Goal: Task Accomplishment & Management: Manage account settings

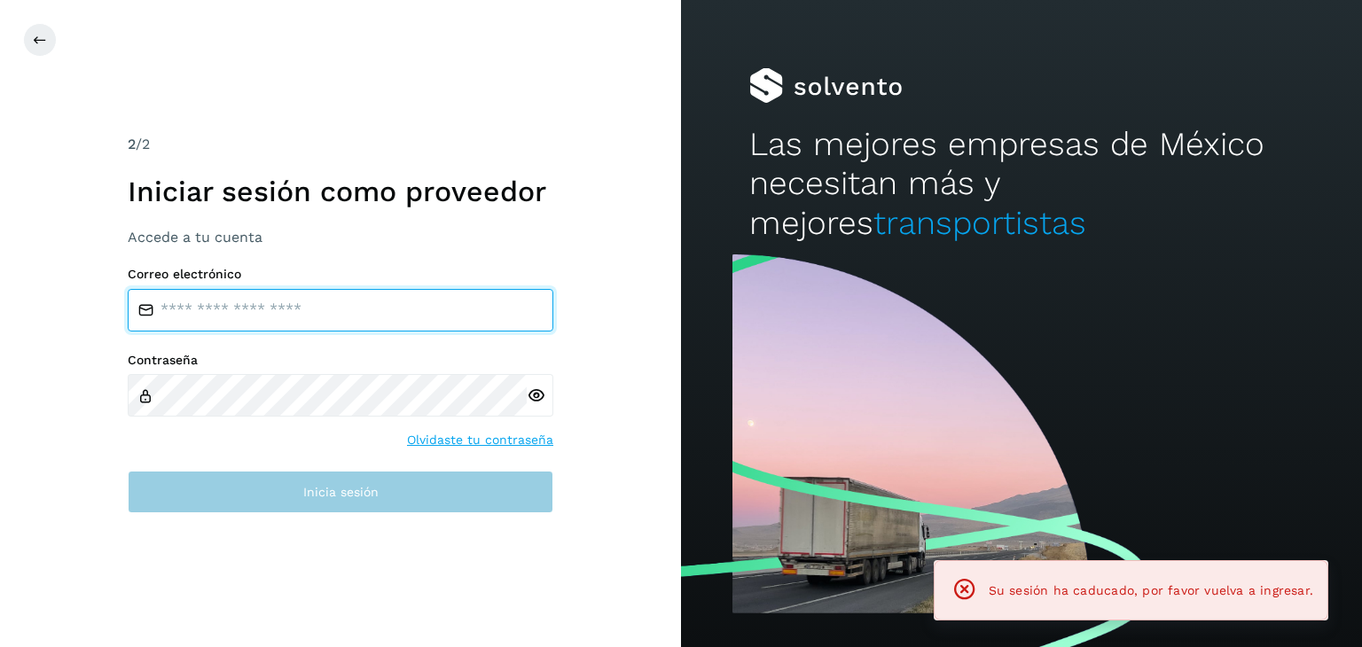
type input "**********"
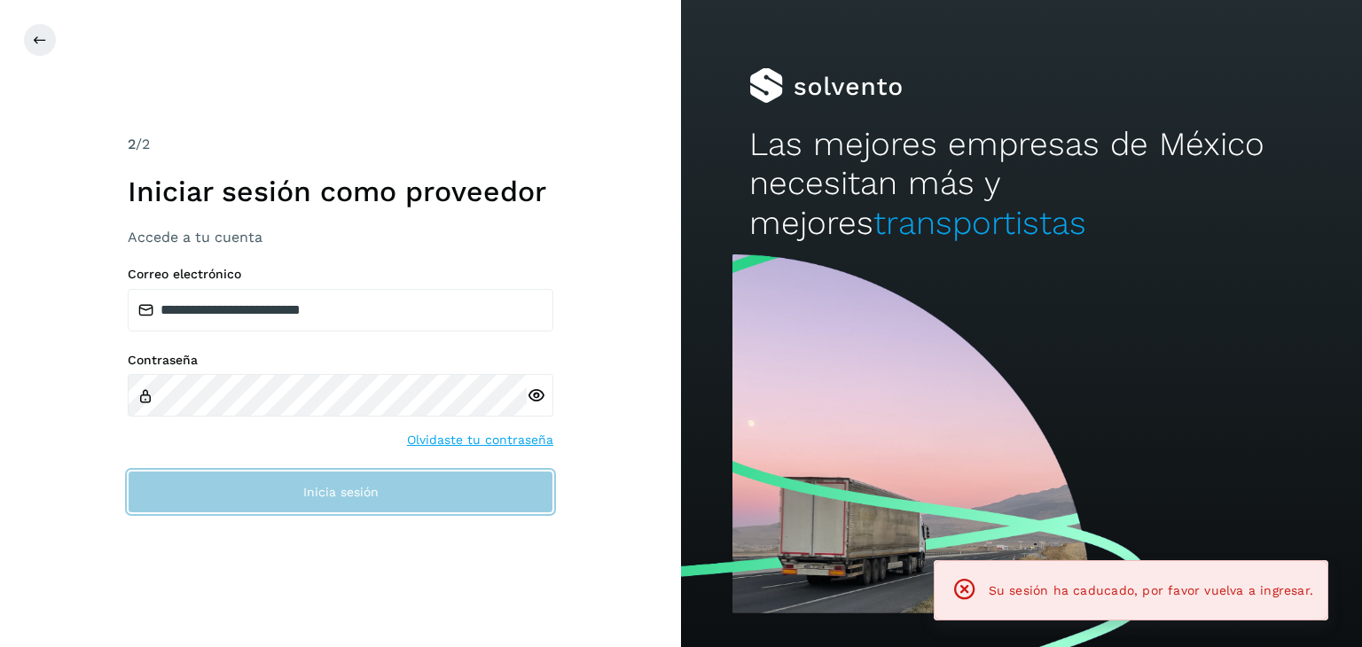
click at [443, 504] on button "Inicia sesión" at bounding box center [341, 492] width 426 height 43
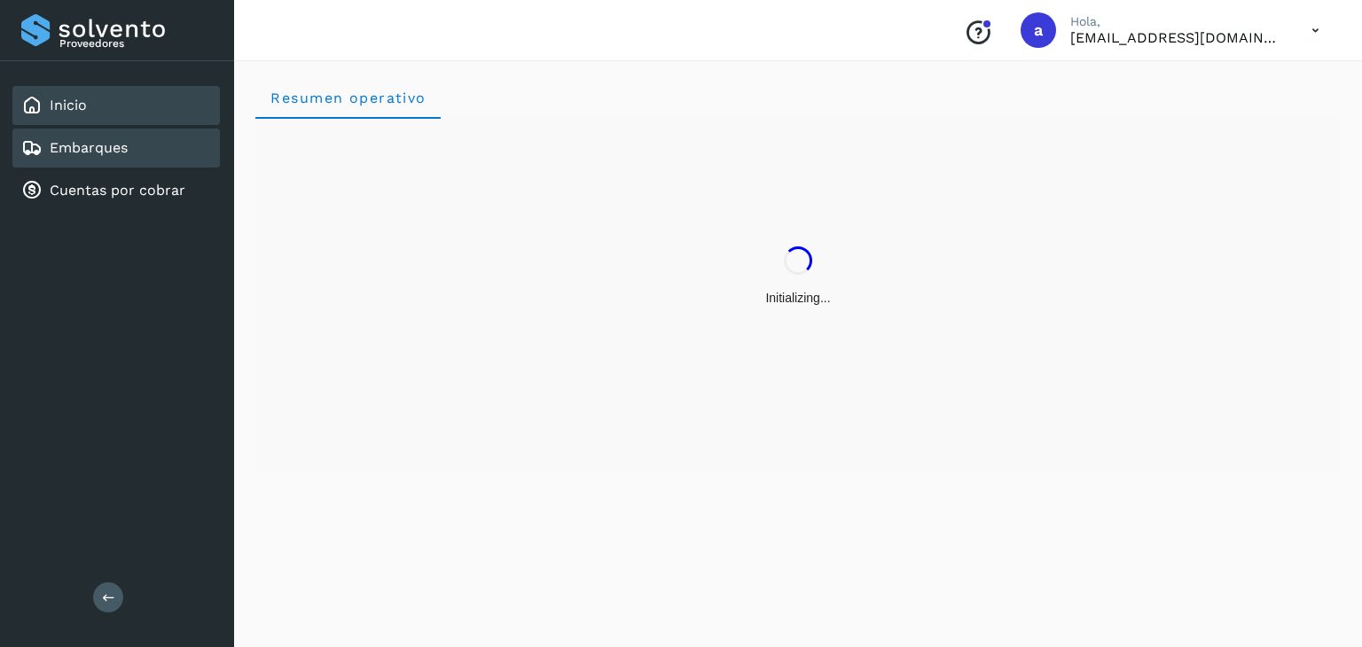
click at [87, 154] on link "Embarques" at bounding box center [89, 147] width 78 height 17
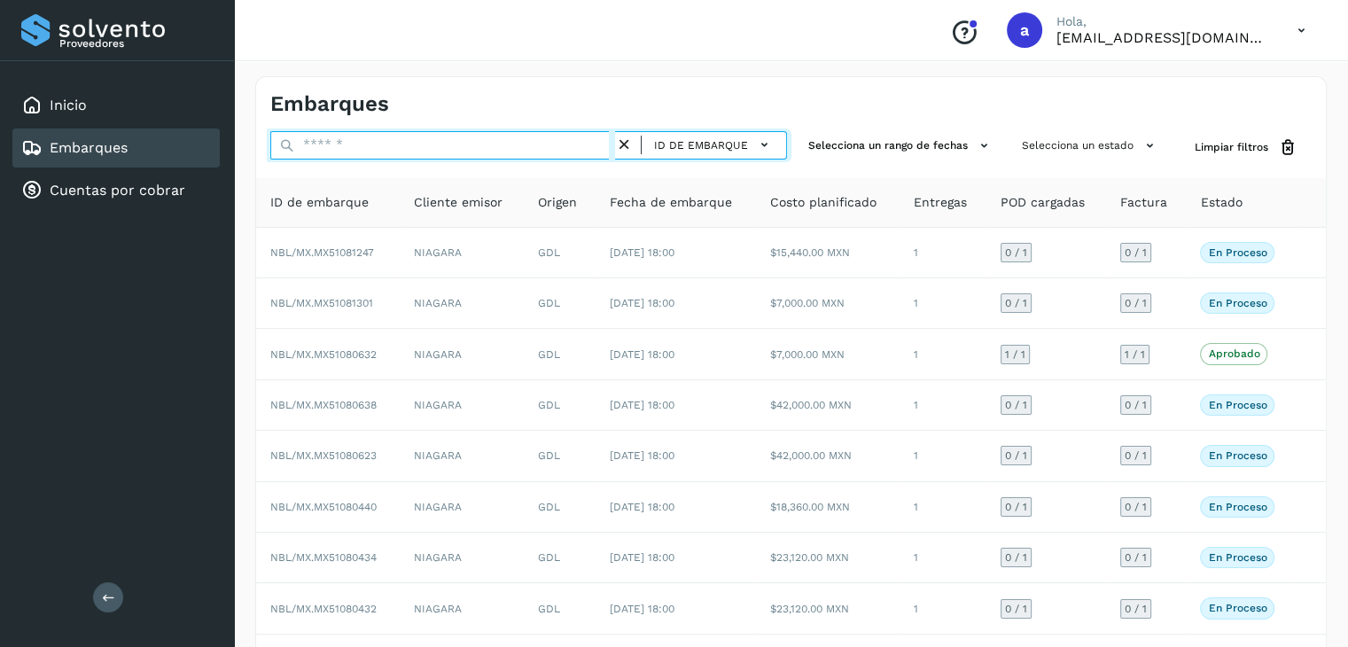
click at [412, 150] on input "text" at bounding box center [442, 145] width 345 height 28
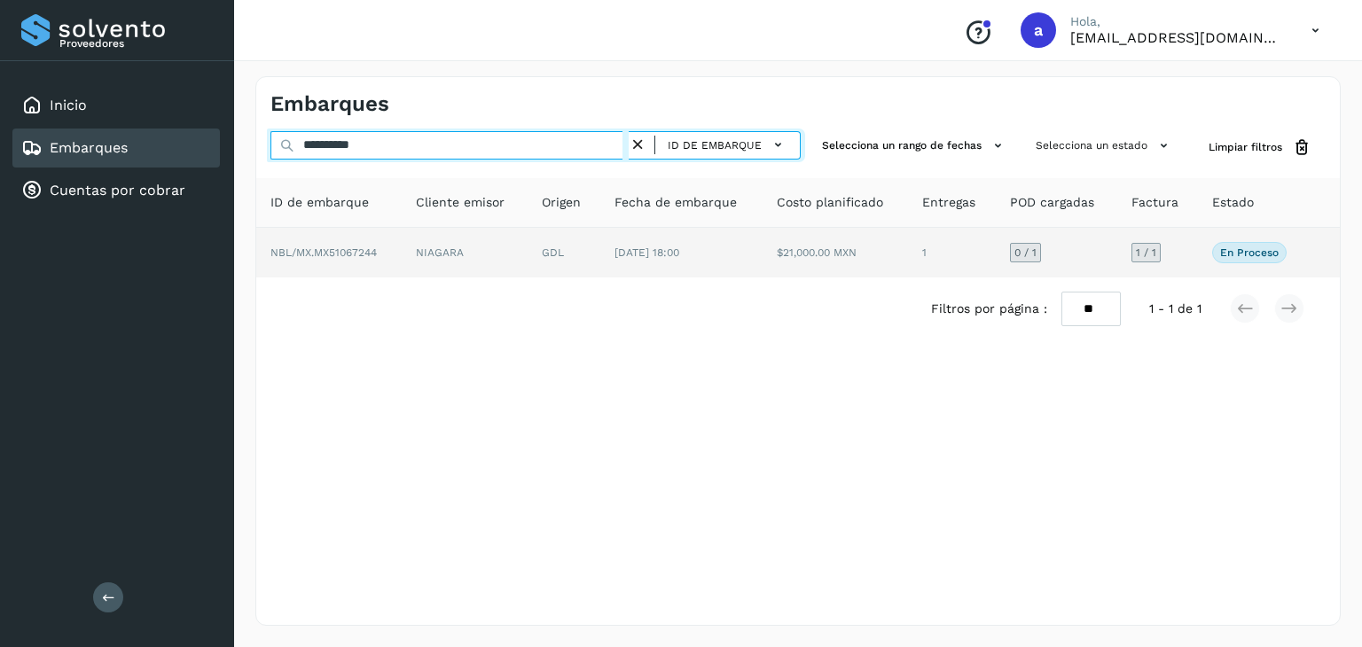
type input "**********"
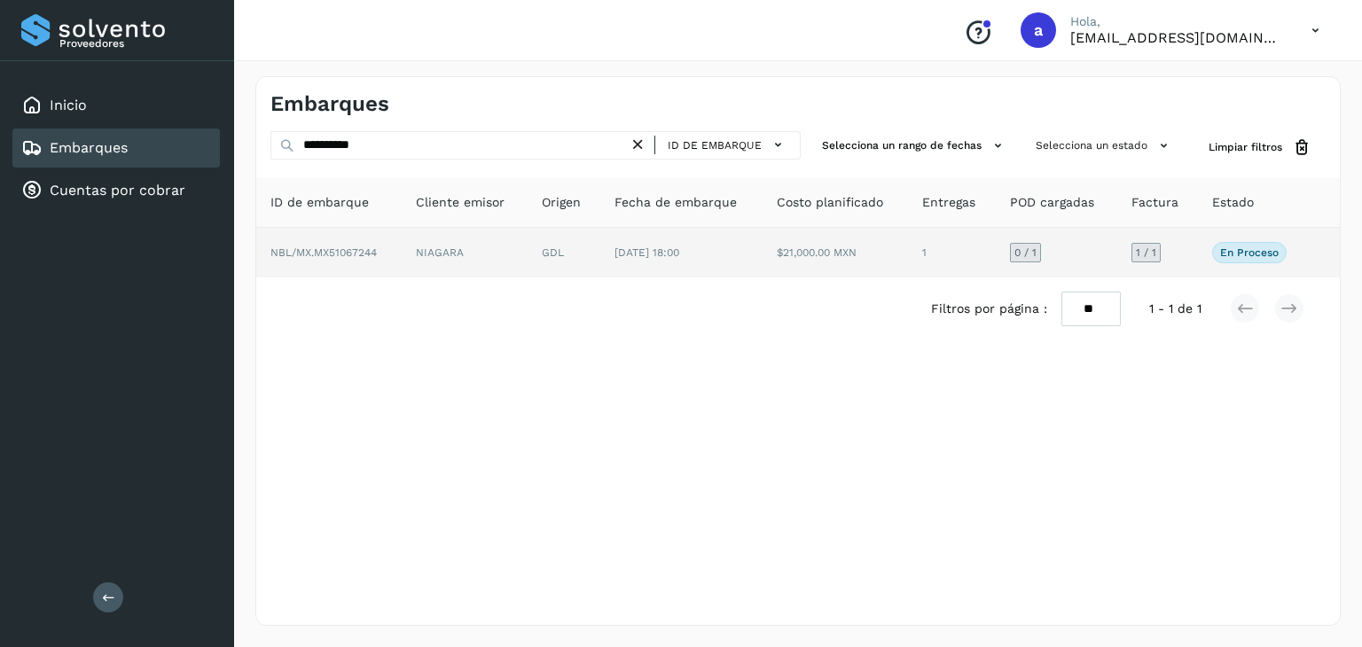
click at [609, 255] on td "26/jul/2025 18:00" at bounding box center [681, 253] width 162 height 50
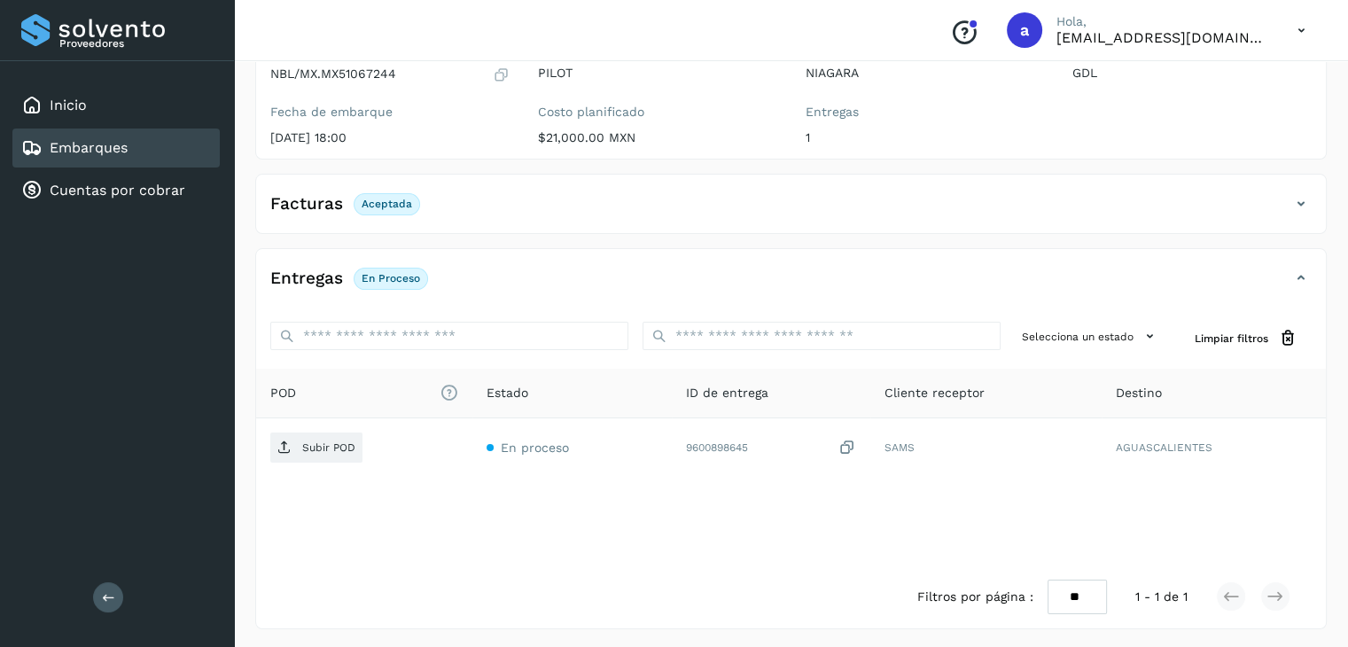
scroll to position [193, 0]
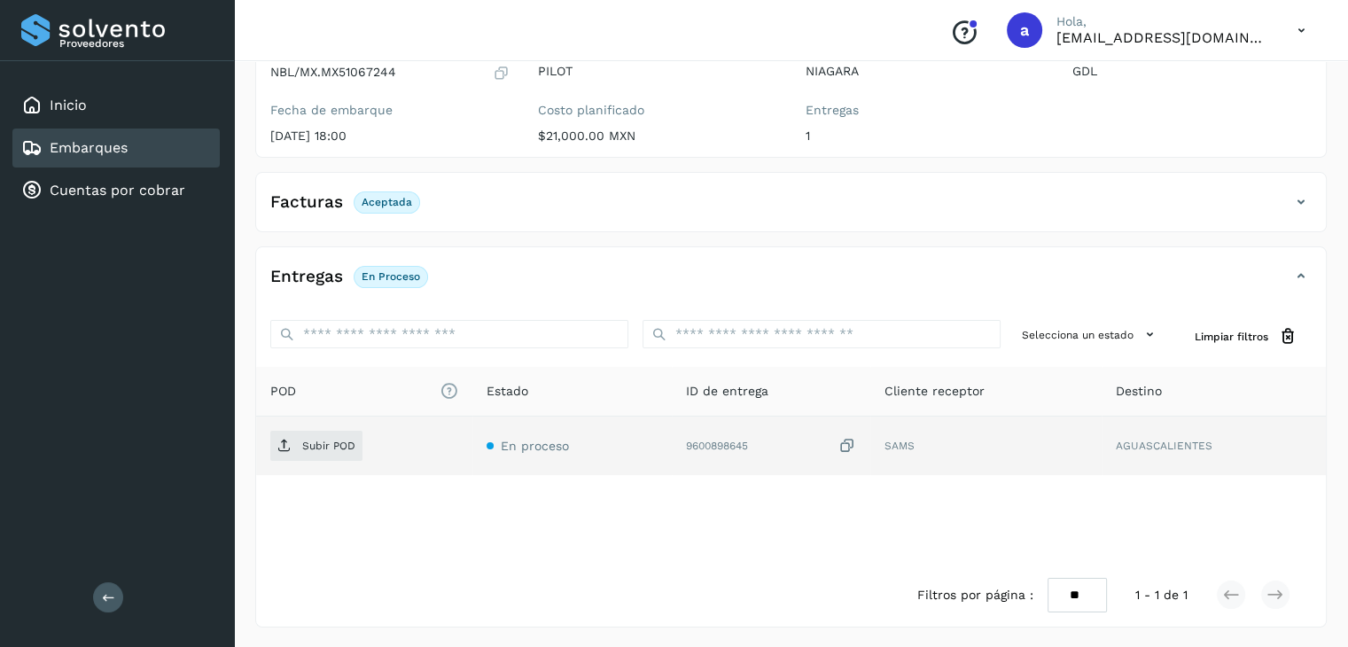
click at [684, 448] on td "9600898645" at bounding box center [771, 446] width 199 height 59
click at [777, 437] on div "9600898645" at bounding box center [771, 446] width 171 height 19
click at [847, 444] on icon at bounding box center [848, 446] width 18 height 19
click at [802, 441] on div "9600898645" at bounding box center [771, 446] width 171 height 19
click at [332, 440] on p "Subir POD" at bounding box center [328, 446] width 53 height 12
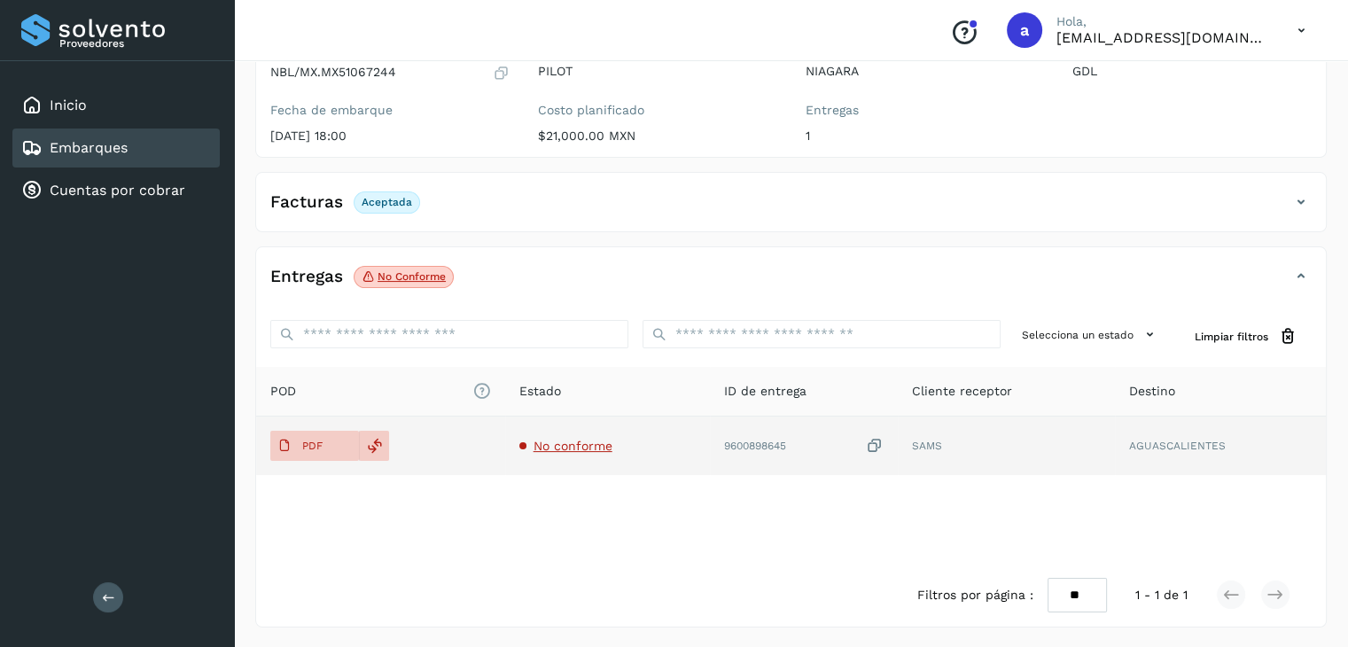
click at [544, 441] on span "No conforme" at bounding box center [573, 446] width 79 height 14
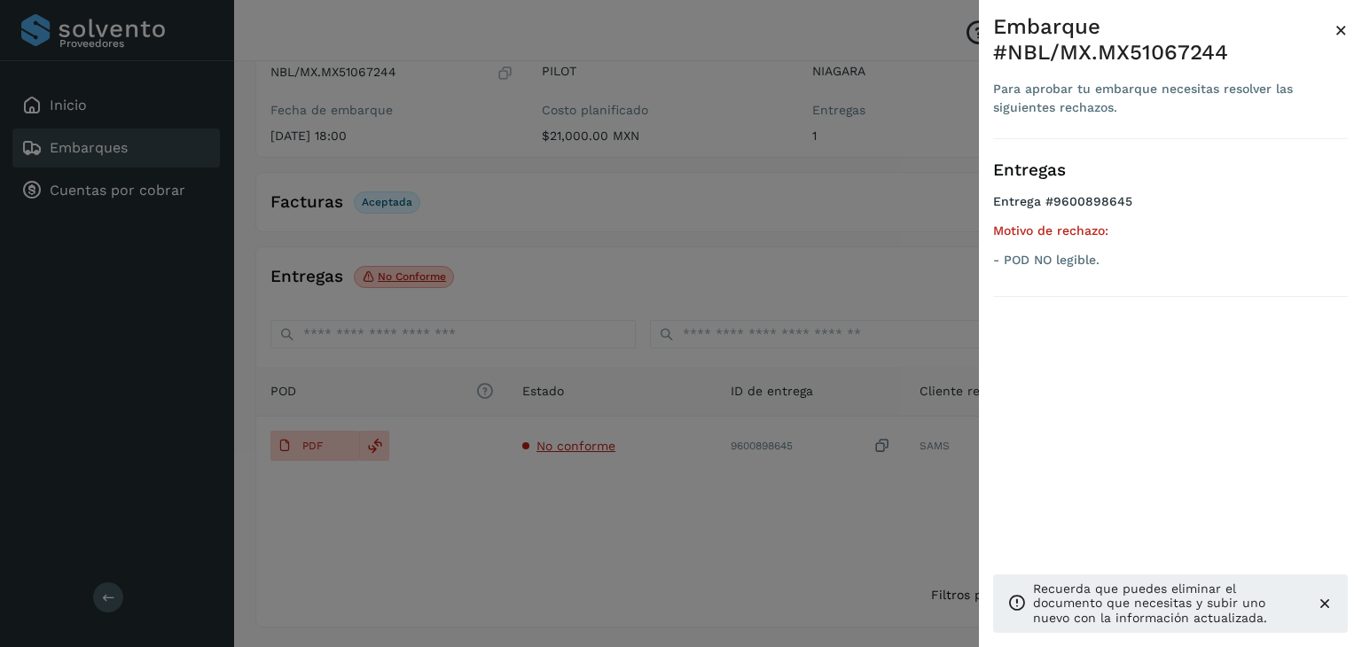
click at [691, 281] on div at bounding box center [681, 323] width 1362 height 647
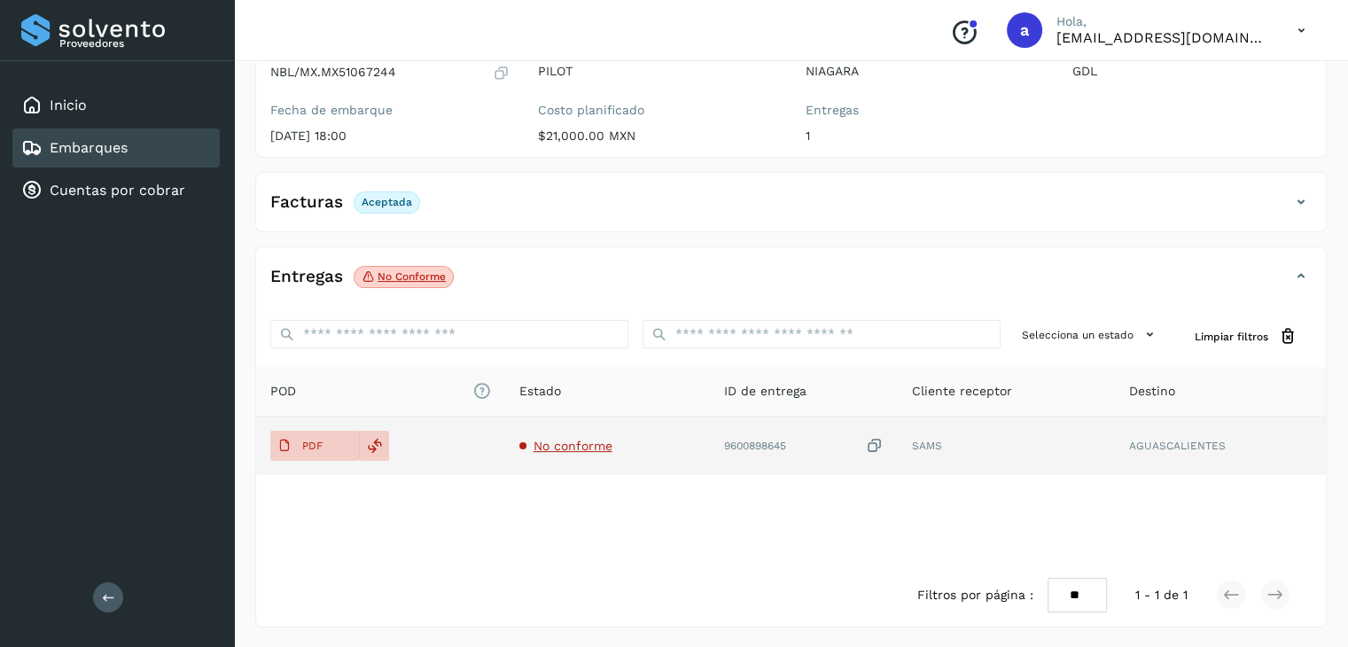
click at [555, 442] on span "No conforme" at bounding box center [573, 446] width 79 height 14
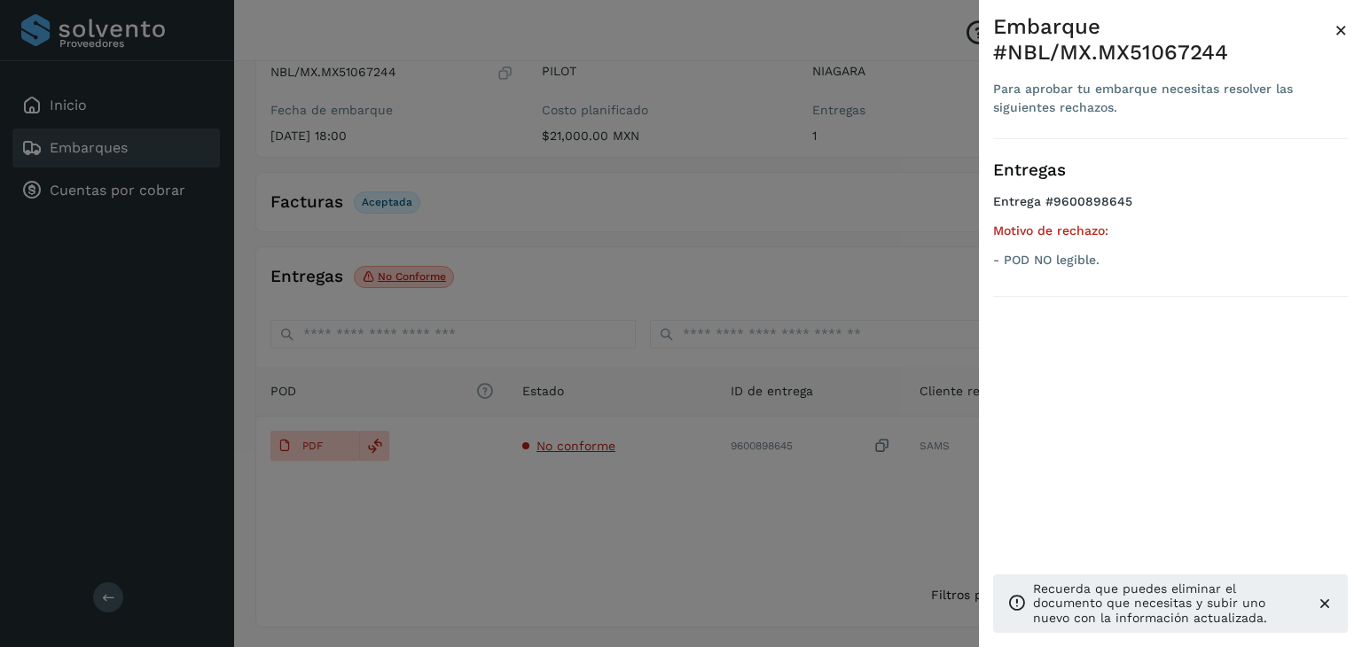
click at [422, 208] on div at bounding box center [681, 323] width 1362 height 647
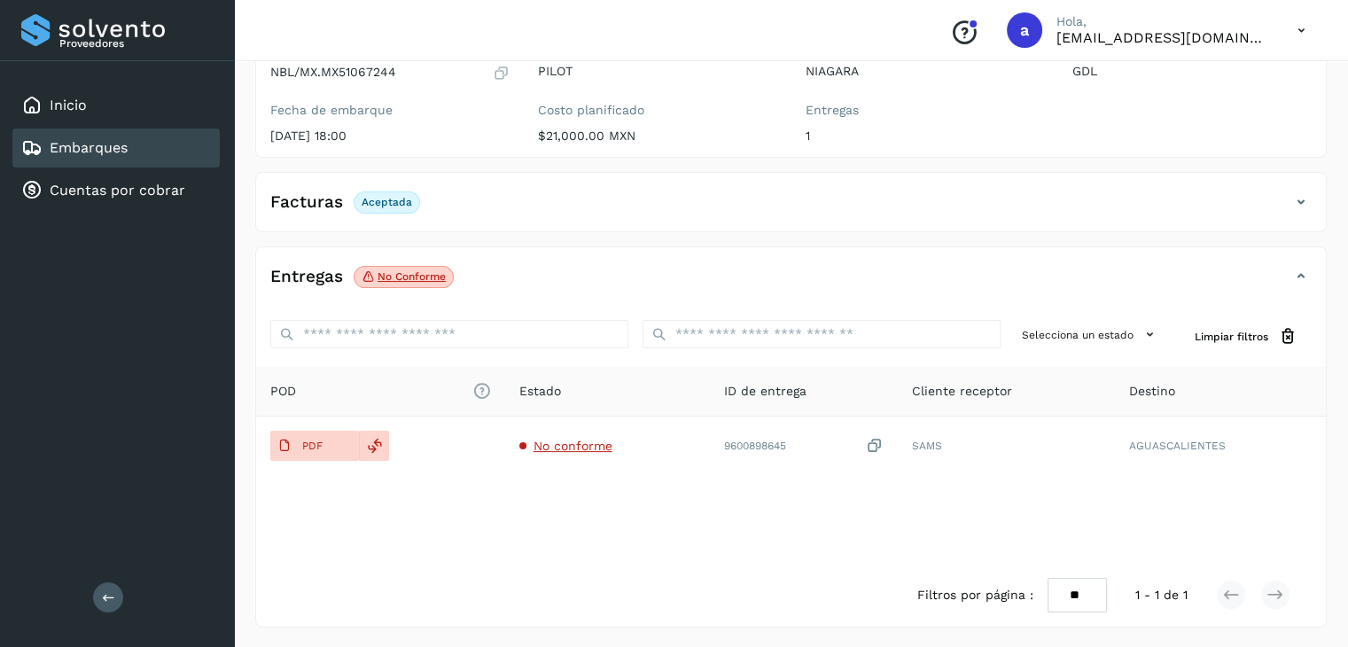
click at [67, 140] on link "Embarques" at bounding box center [89, 147] width 78 height 17
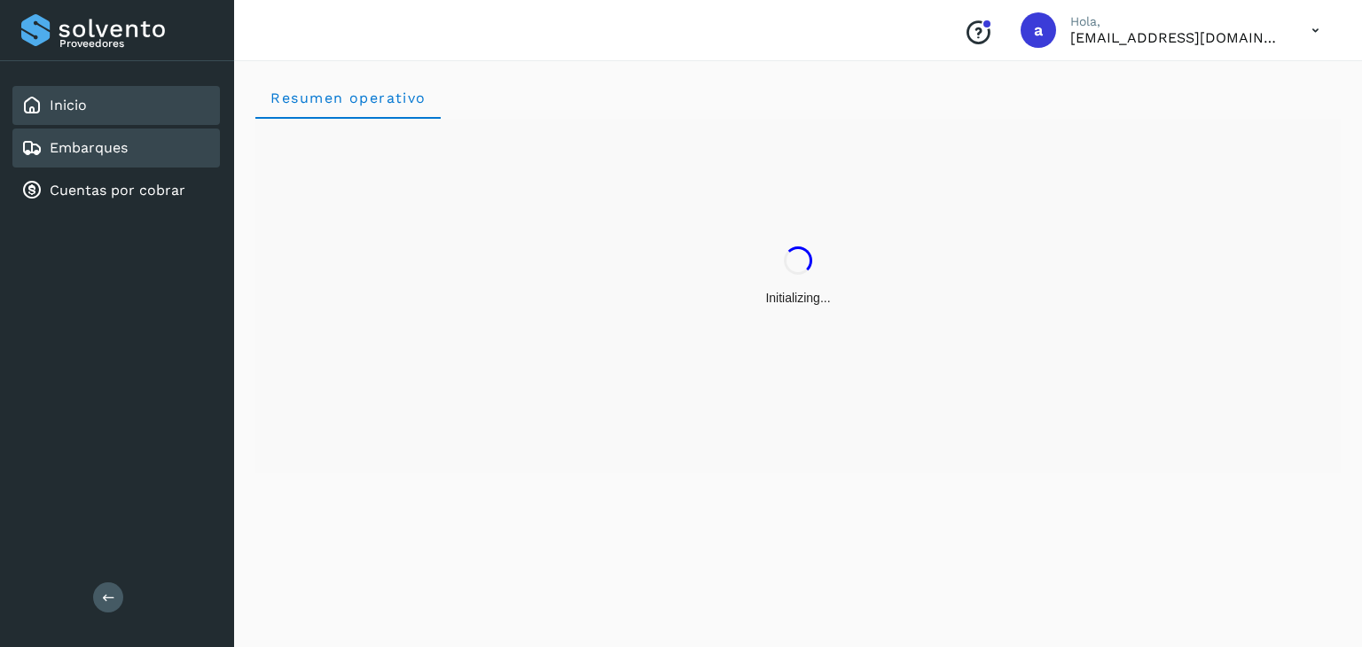
click at [92, 152] on link "Embarques" at bounding box center [89, 147] width 78 height 17
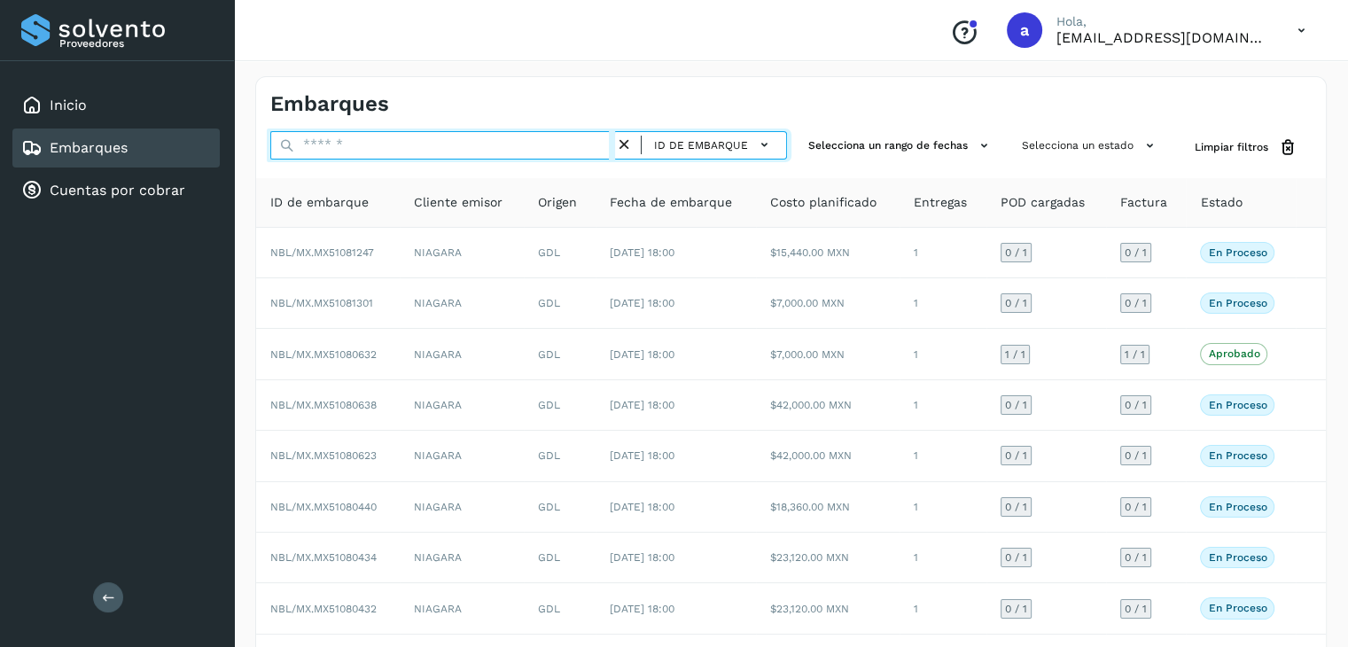
click at [350, 149] on input "text" at bounding box center [442, 145] width 345 height 28
type input "*"
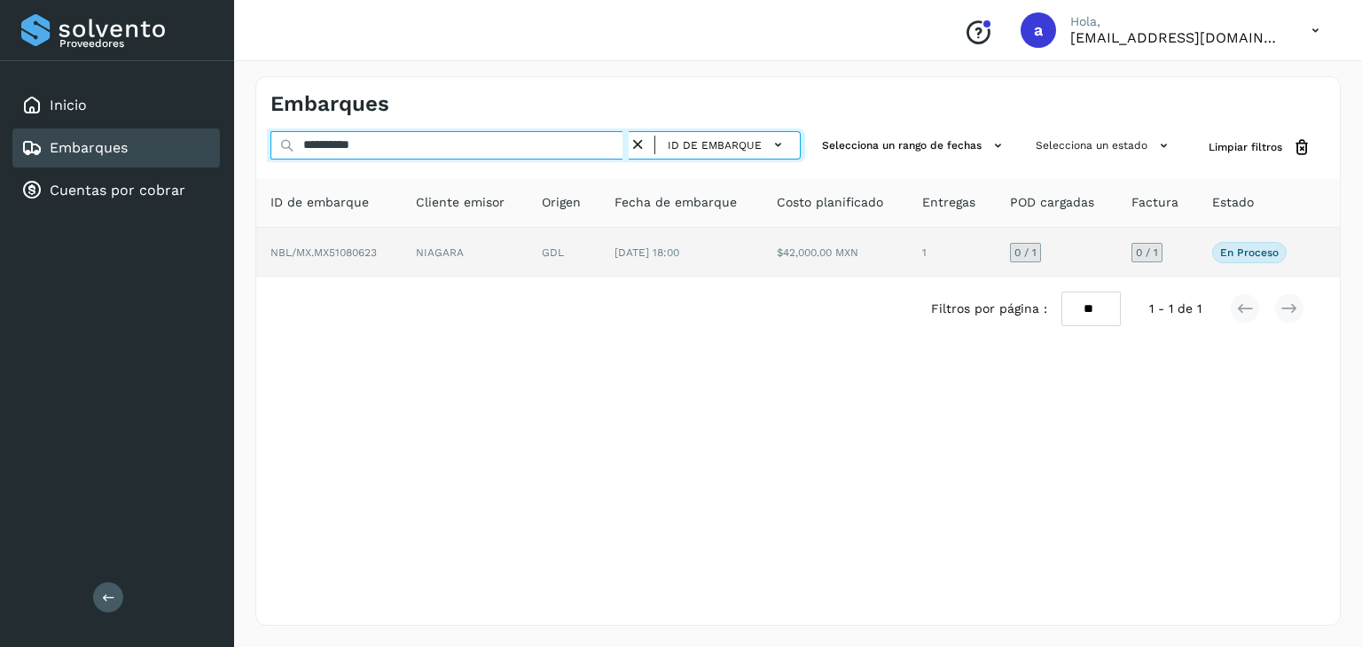
type input "**********"
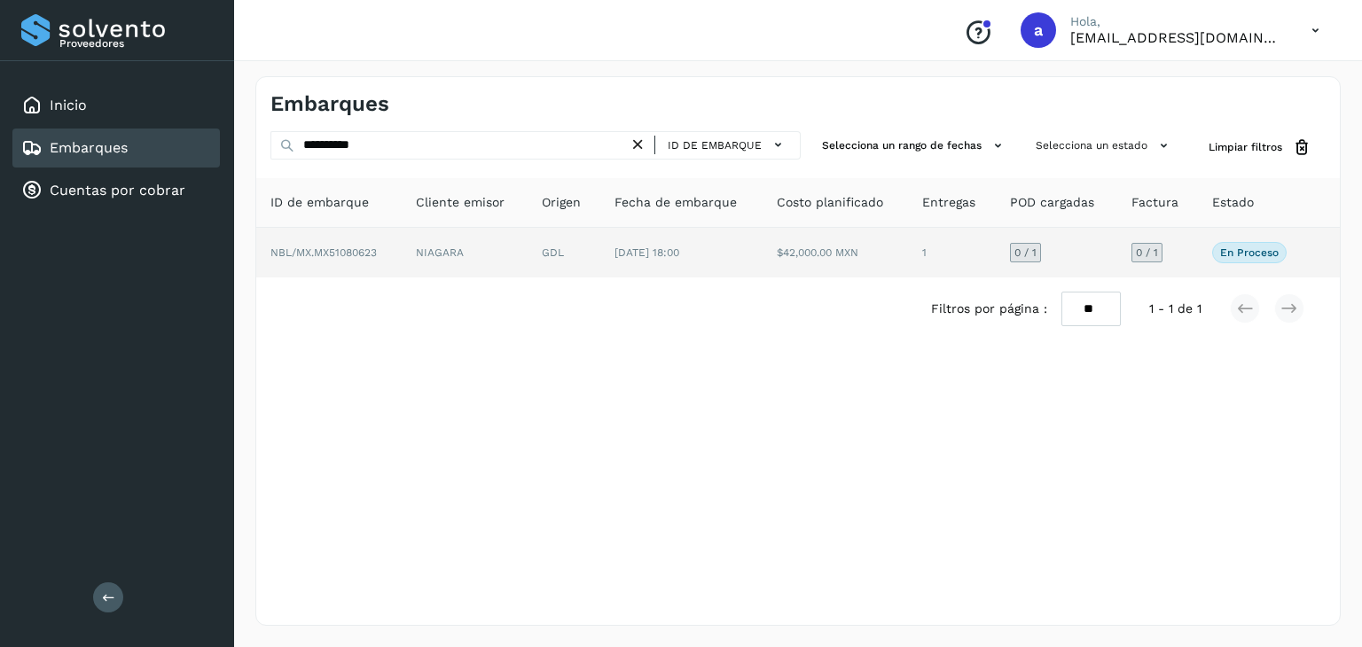
click at [592, 254] on td "GDL" at bounding box center [563, 253] width 73 height 50
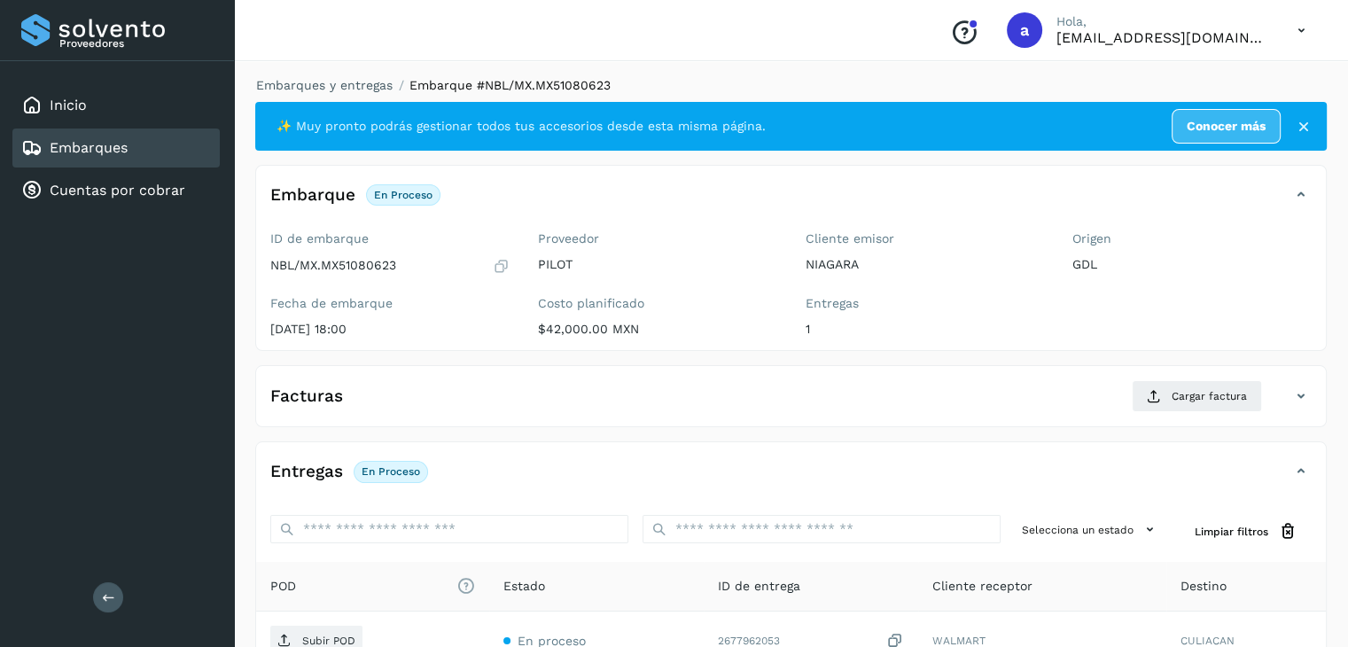
click at [371, 267] on p "NBL/MX.MX51080623" at bounding box center [333, 265] width 126 height 15
copy p "MX51080623"
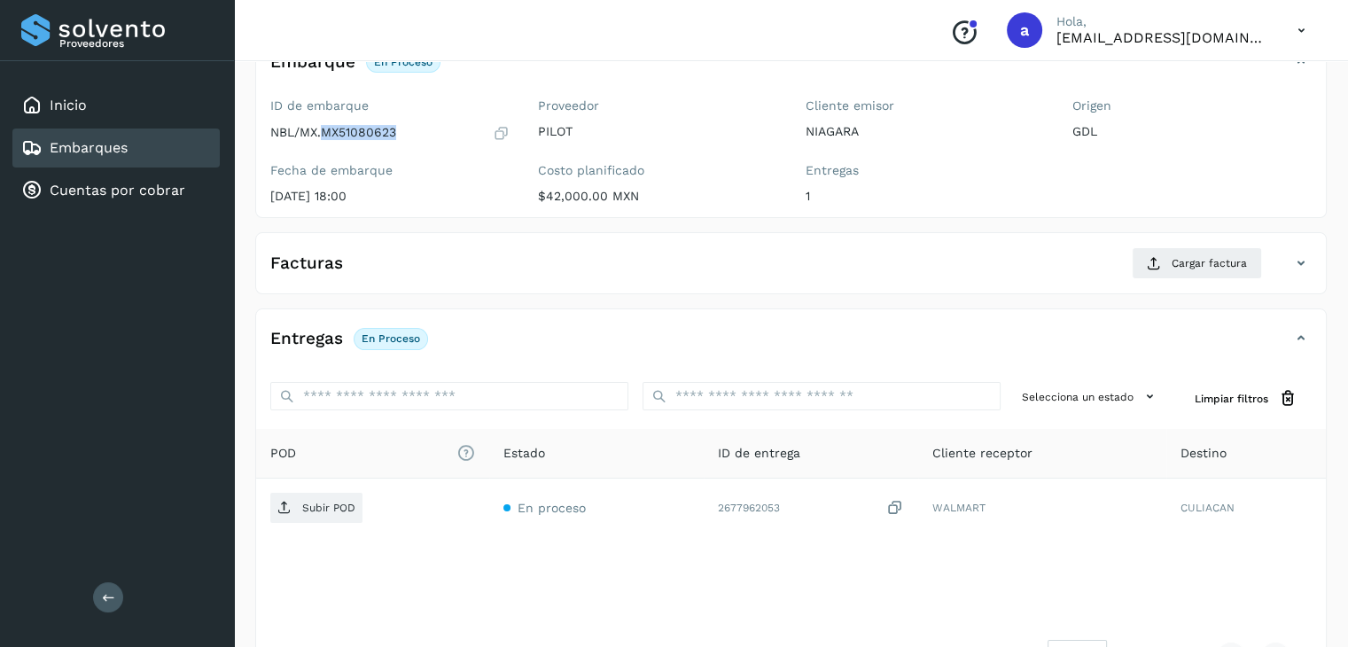
scroll to position [195, 0]
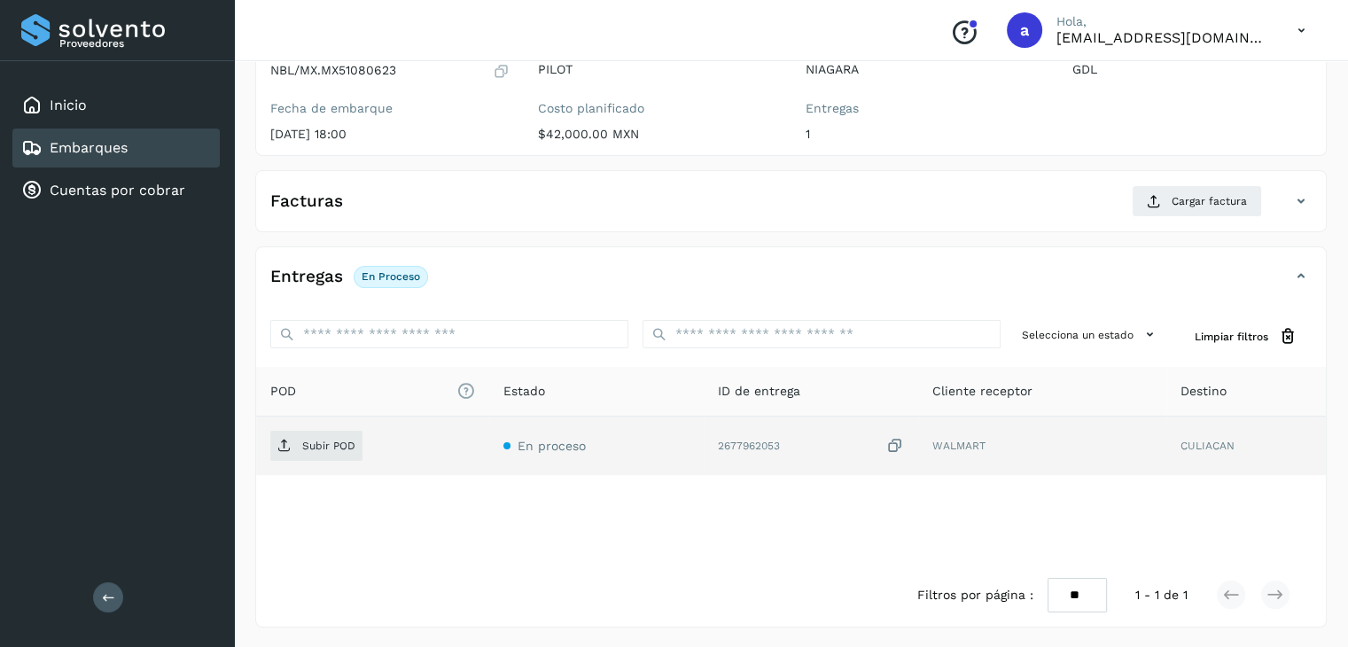
click at [899, 444] on icon at bounding box center [896, 446] width 18 height 19
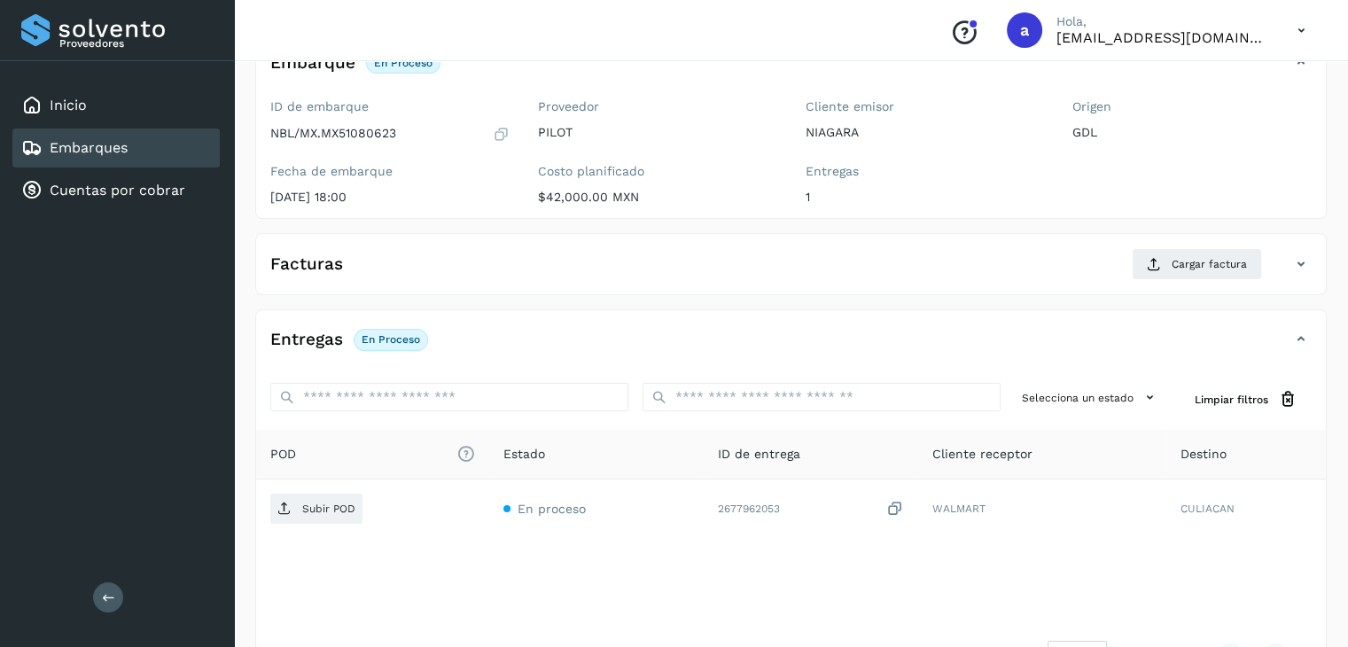
scroll to position [106, 0]
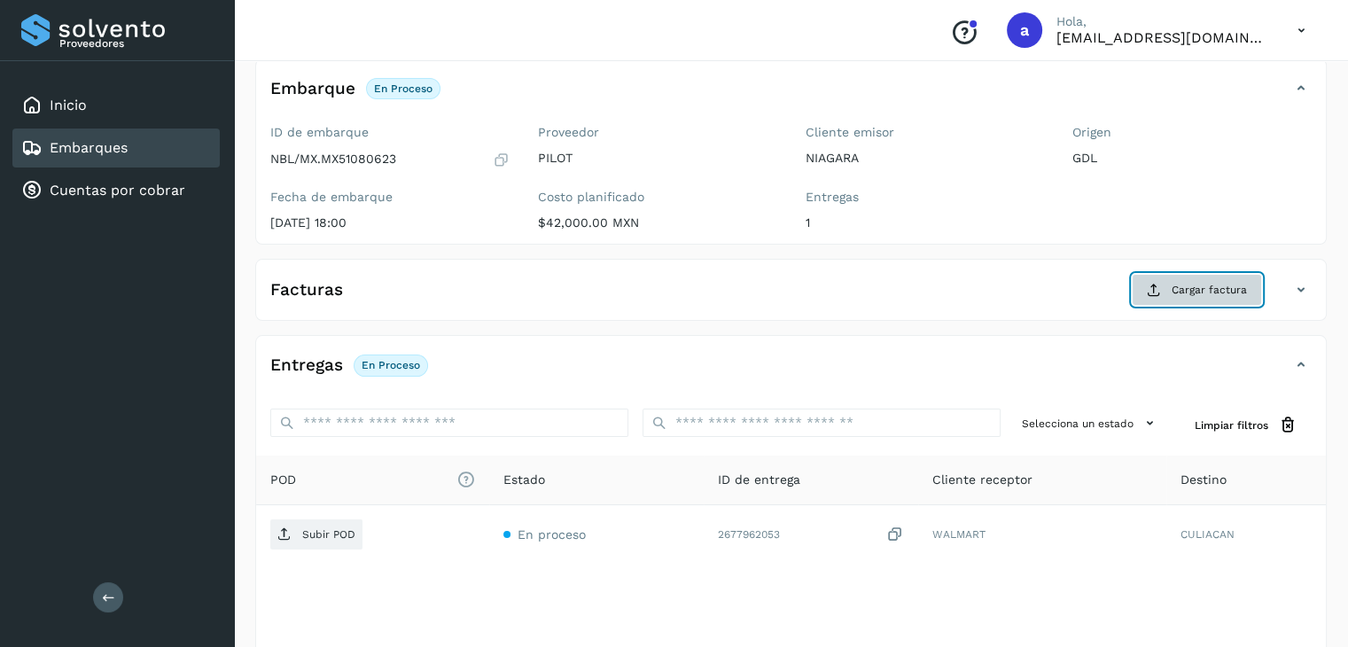
click at [1200, 285] on span "Cargar factura" at bounding box center [1209, 290] width 75 height 16
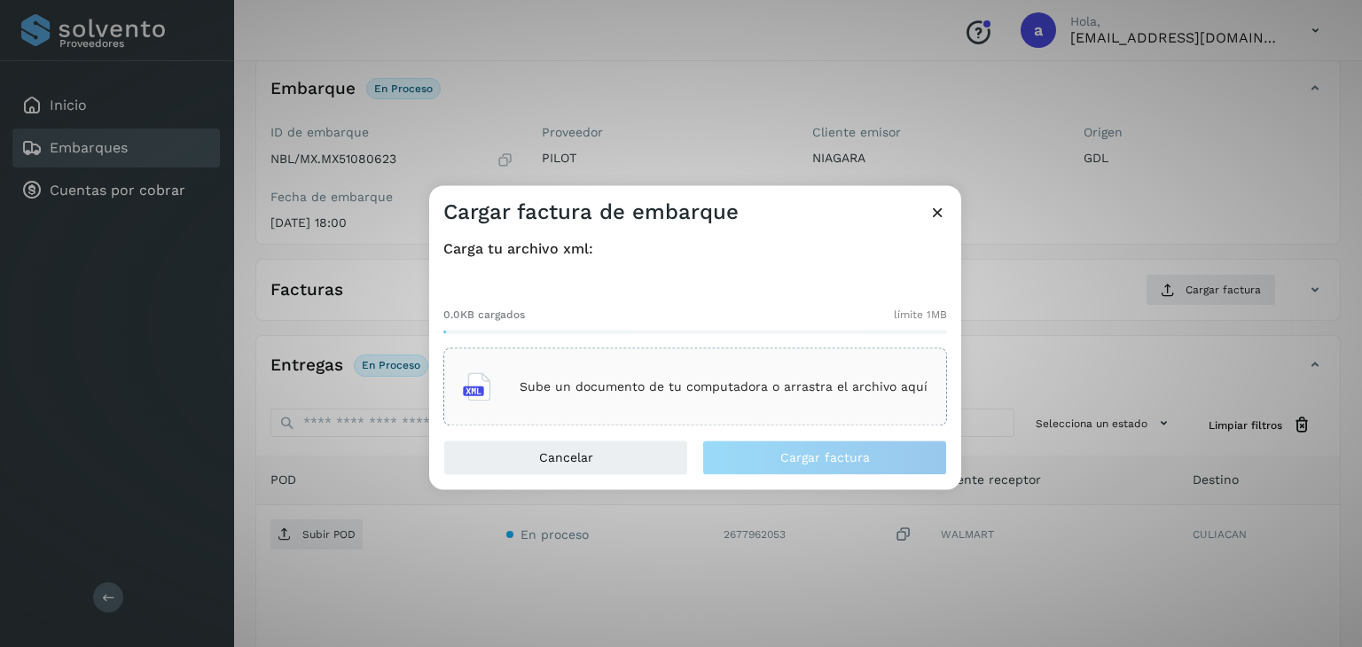
click at [558, 384] on p "Sube un documento de tu computadora o arrastra el archivo aquí" at bounding box center [723, 386] width 408 height 15
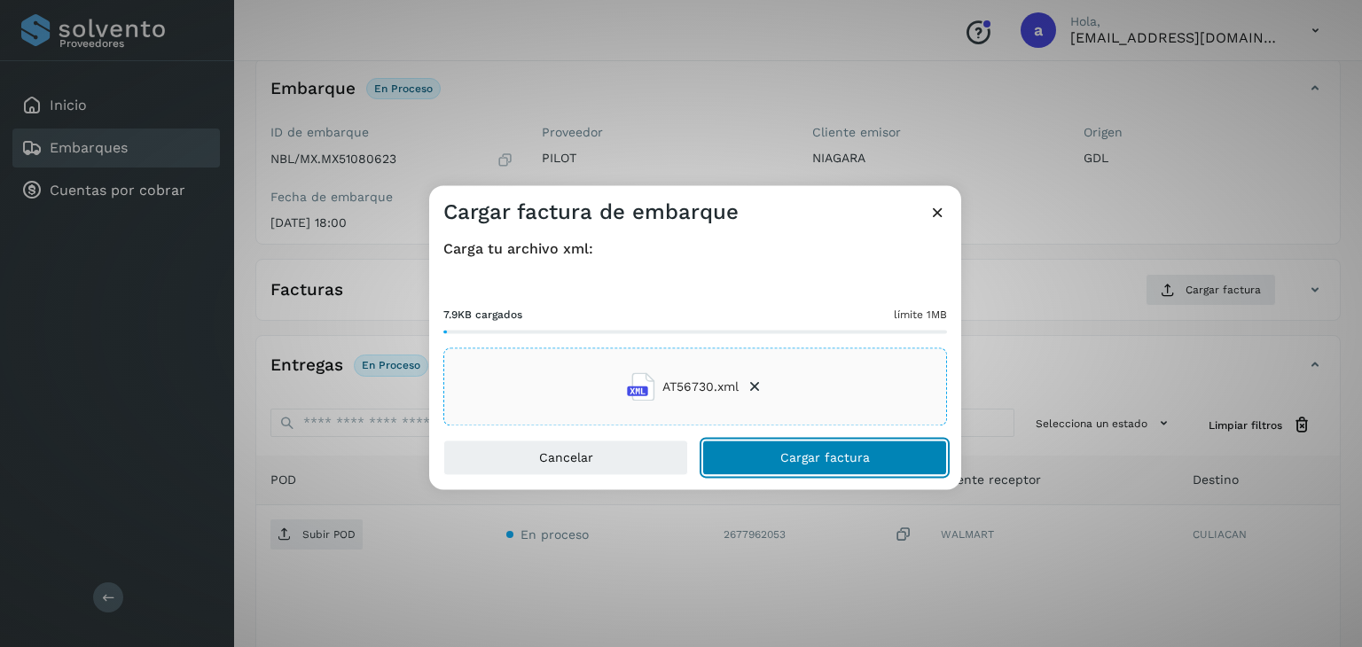
click at [769, 443] on button "Cargar factura" at bounding box center [824, 458] width 245 height 35
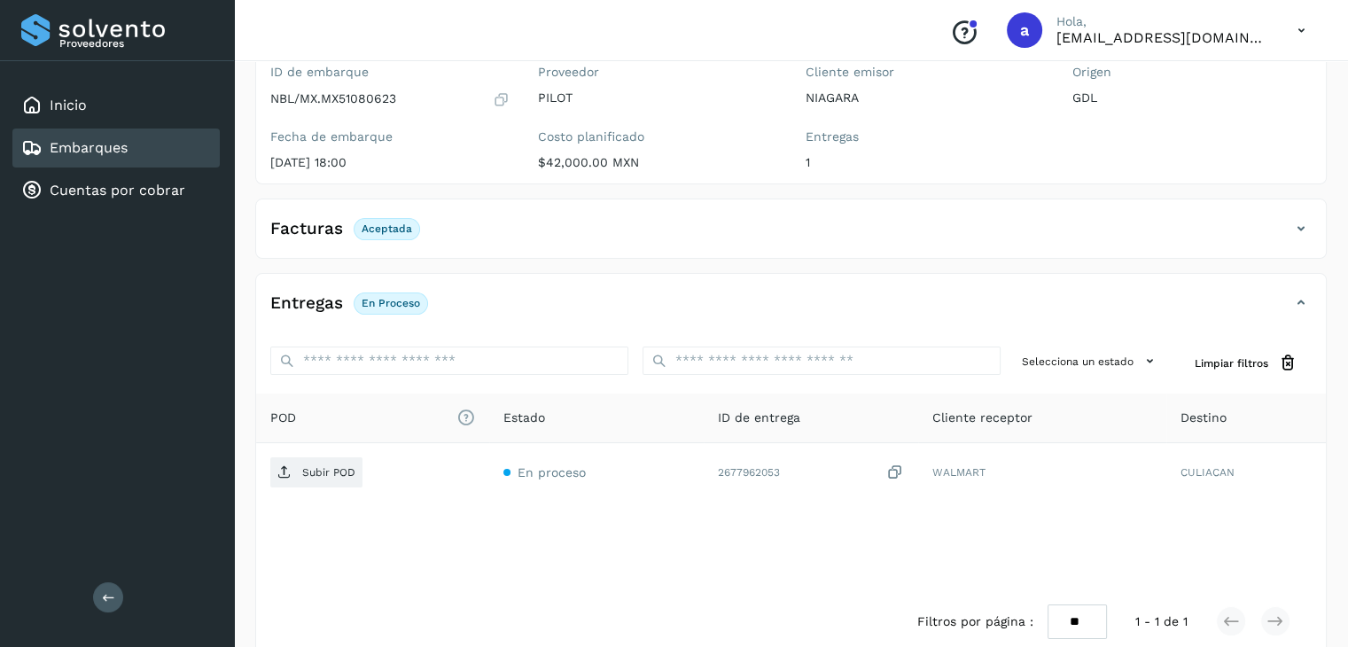
scroll to position [193, 0]
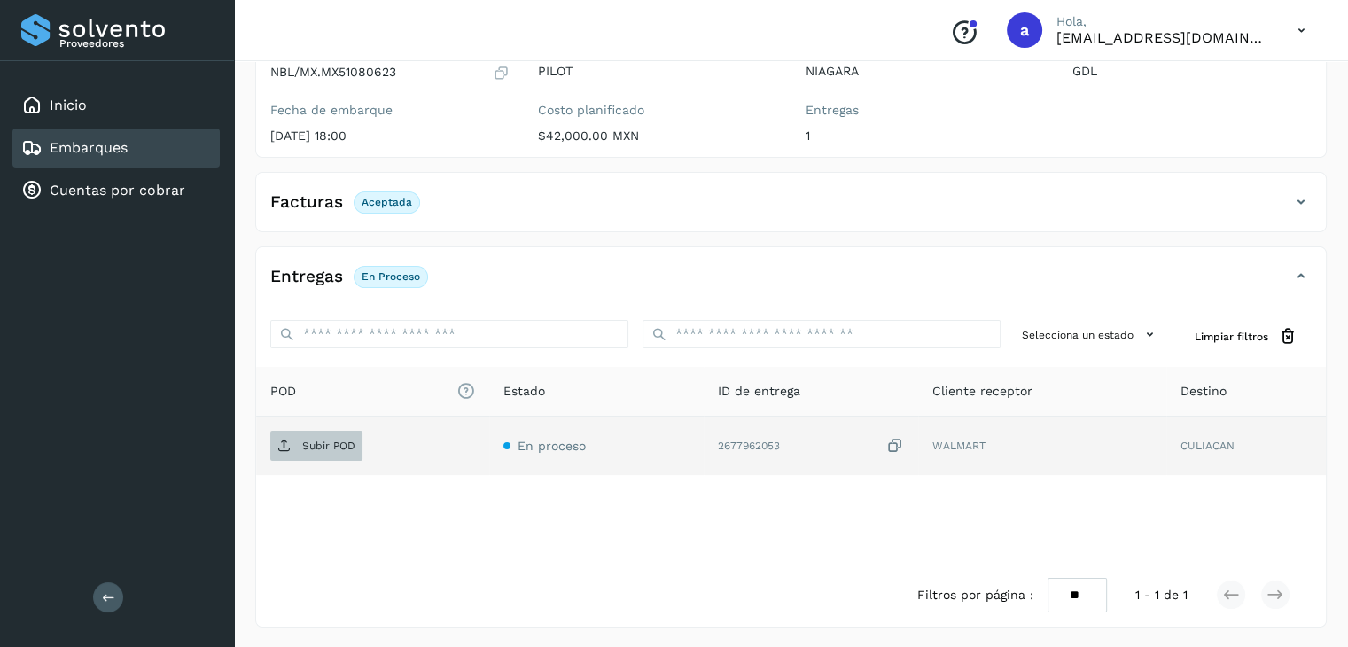
click at [316, 443] on p "Subir POD" at bounding box center [328, 446] width 53 height 12
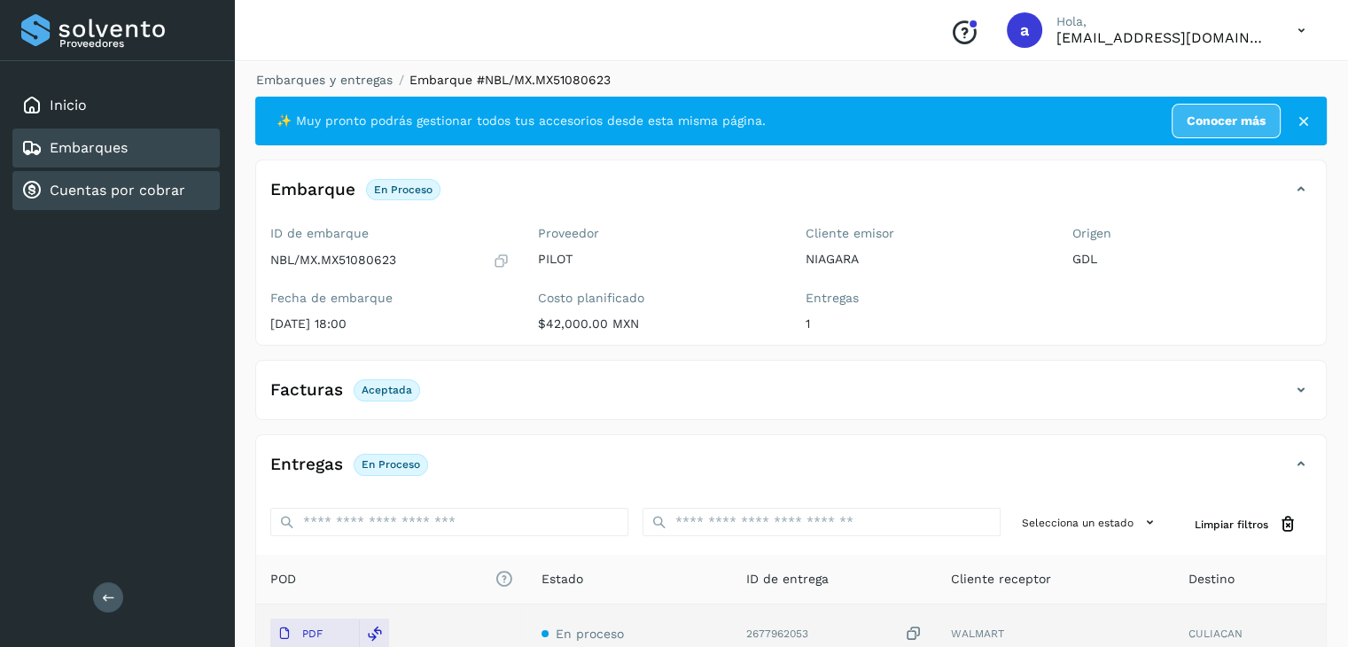
scroll to position [0, 0]
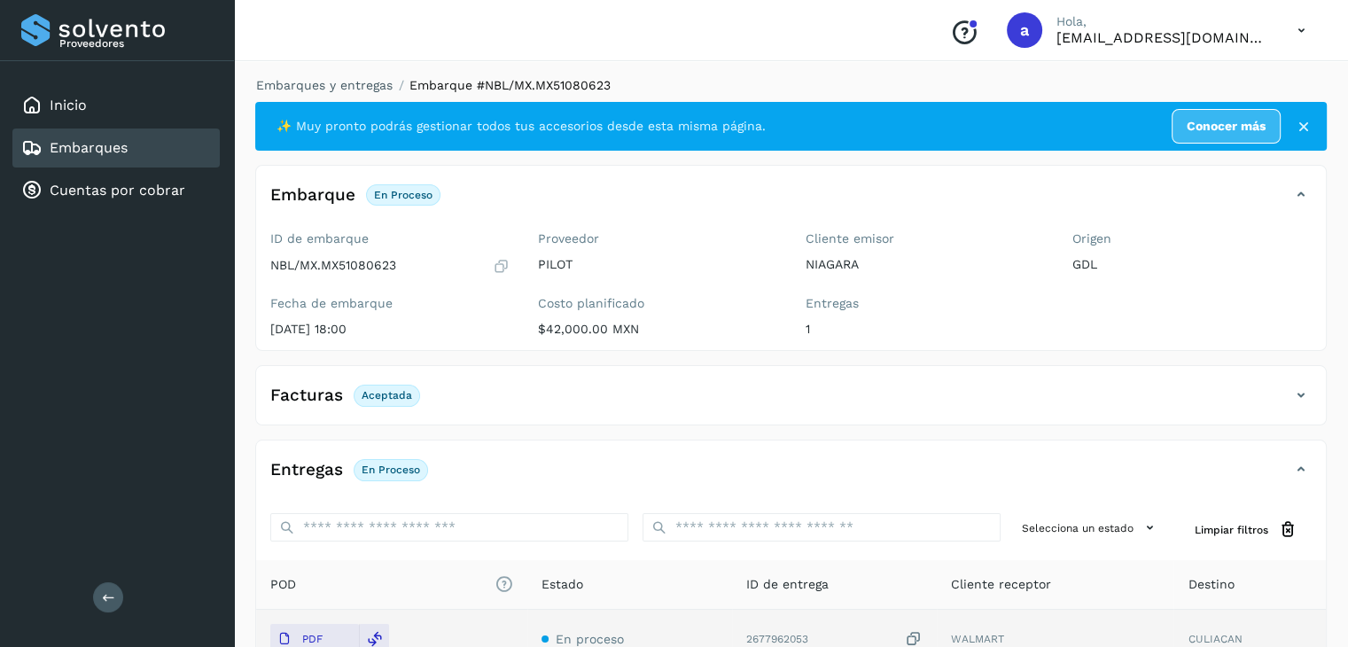
click at [101, 146] on link "Embarques" at bounding box center [89, 147] width 78 height 17
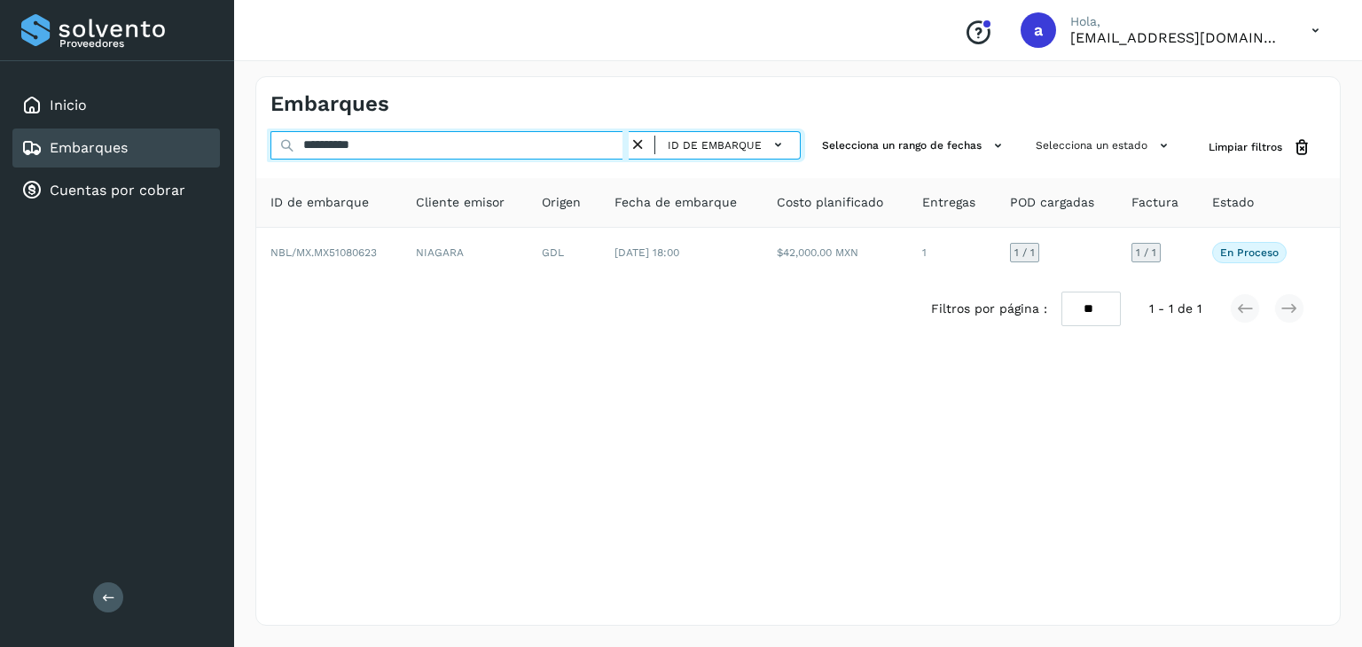
click at [447, 140] on input "**********" at bounding box center [449, 145] width 358 height 28
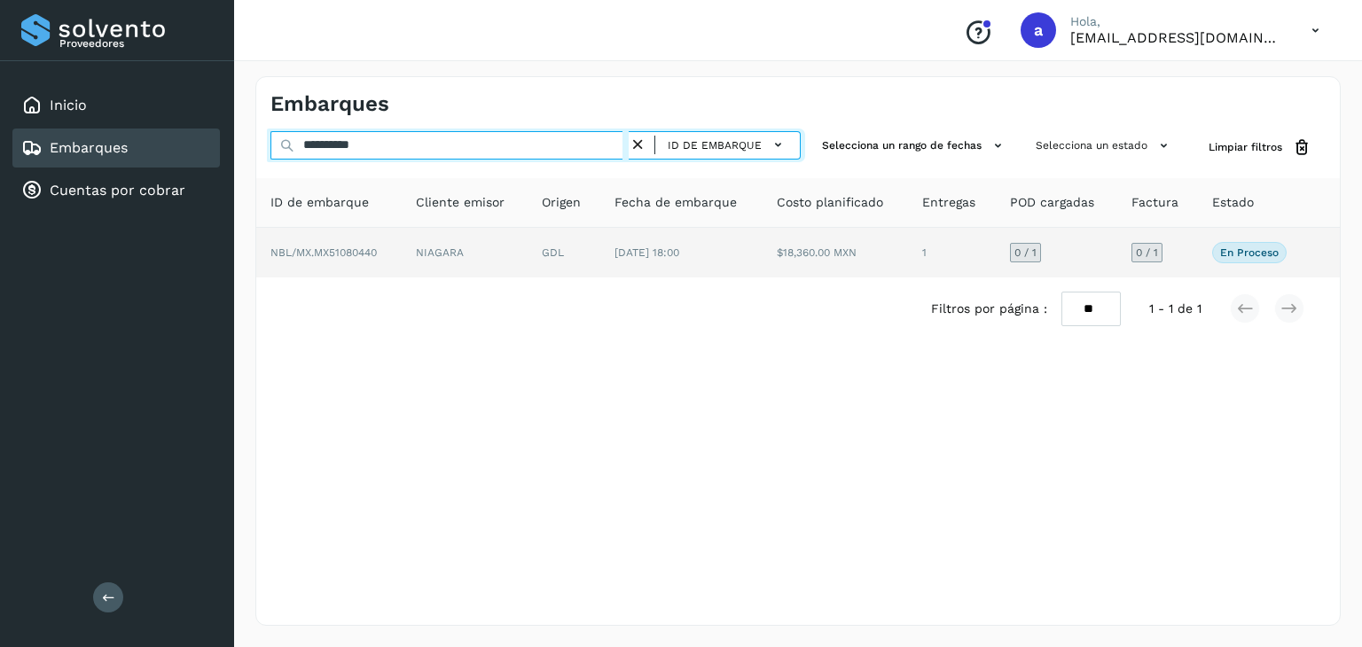
type input "**********"
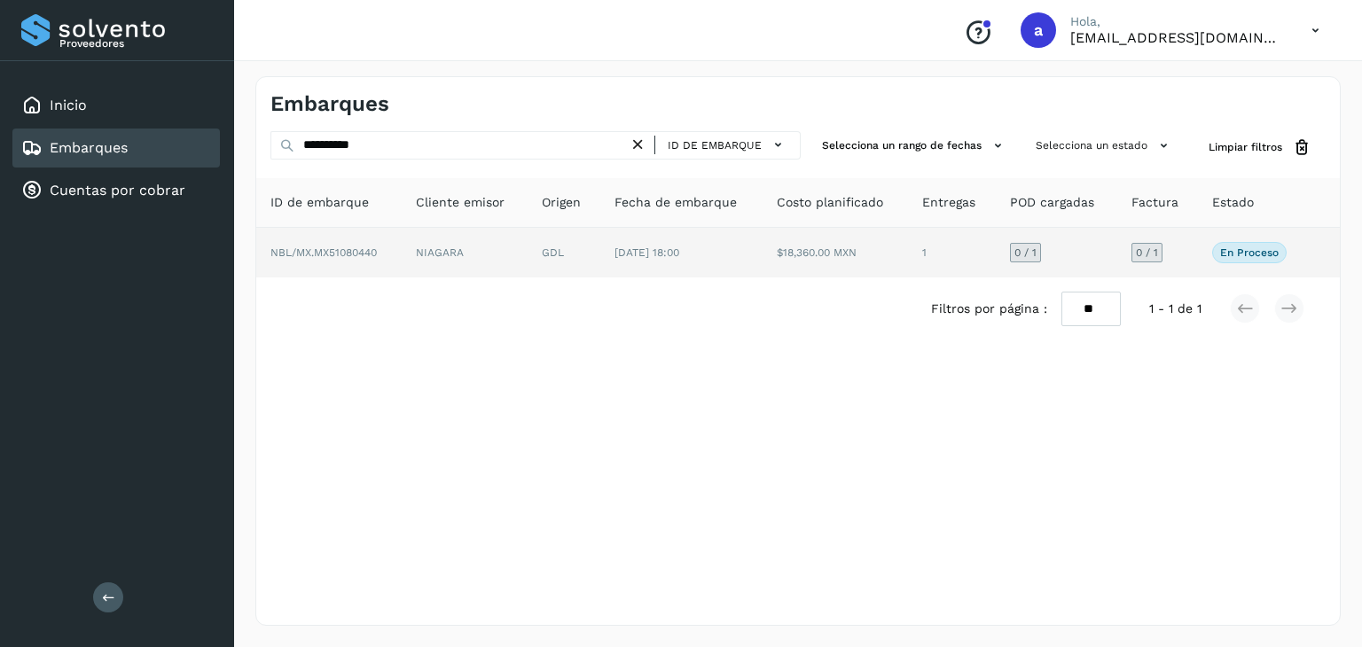
click at [549, 238] on td "GDL" at bounding box center [563, 253] width 73 height 50
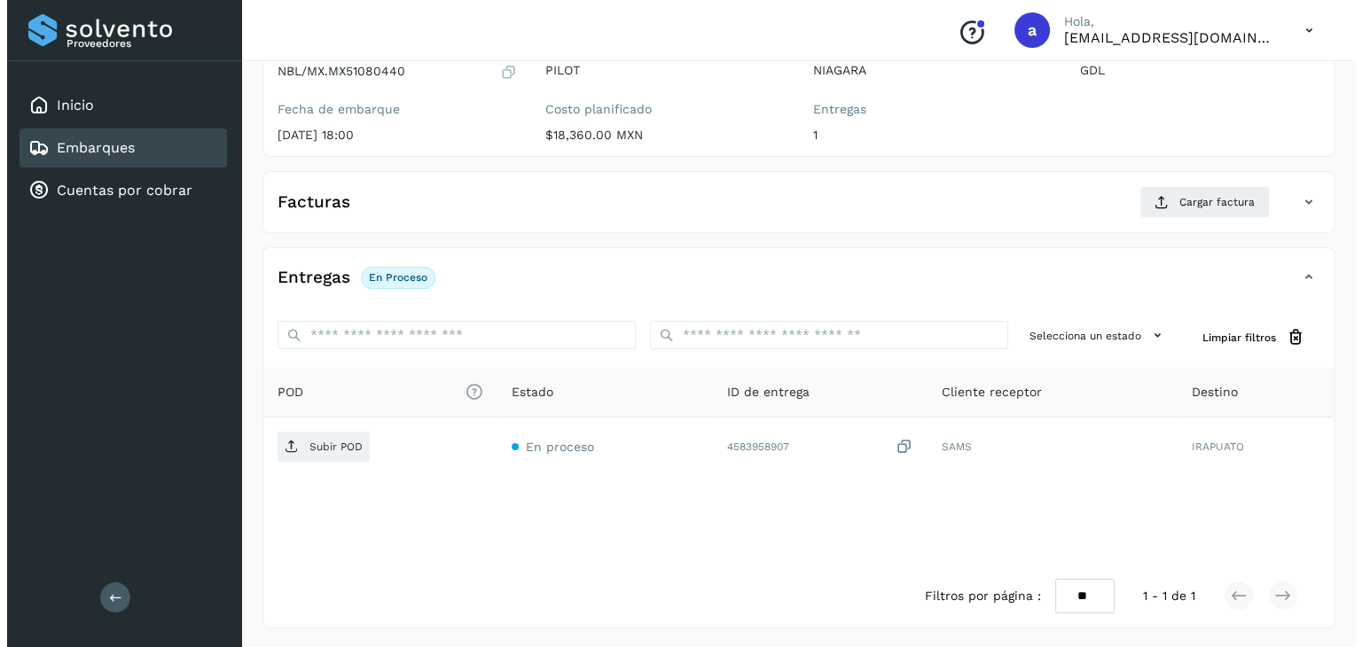
scroll to position [195, 0]
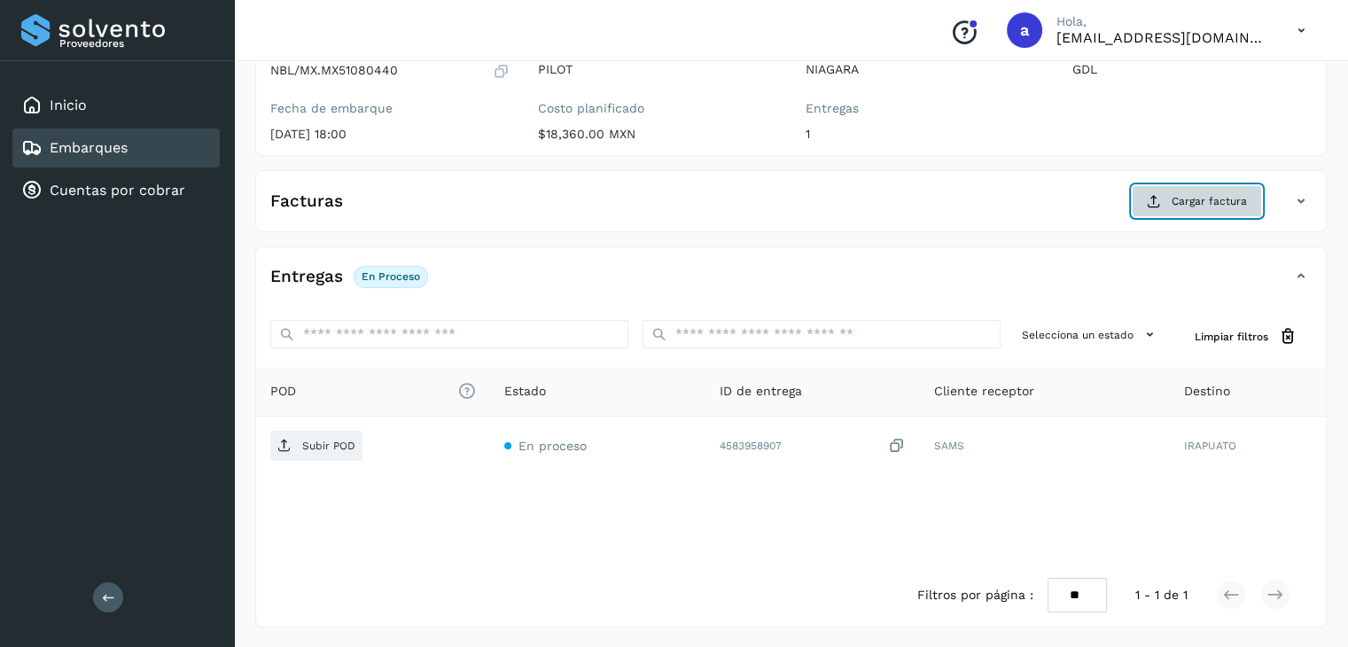
click at [1214, 204] on span "Cargar factura" at bounding box center [1209, 201] width 75 height 16
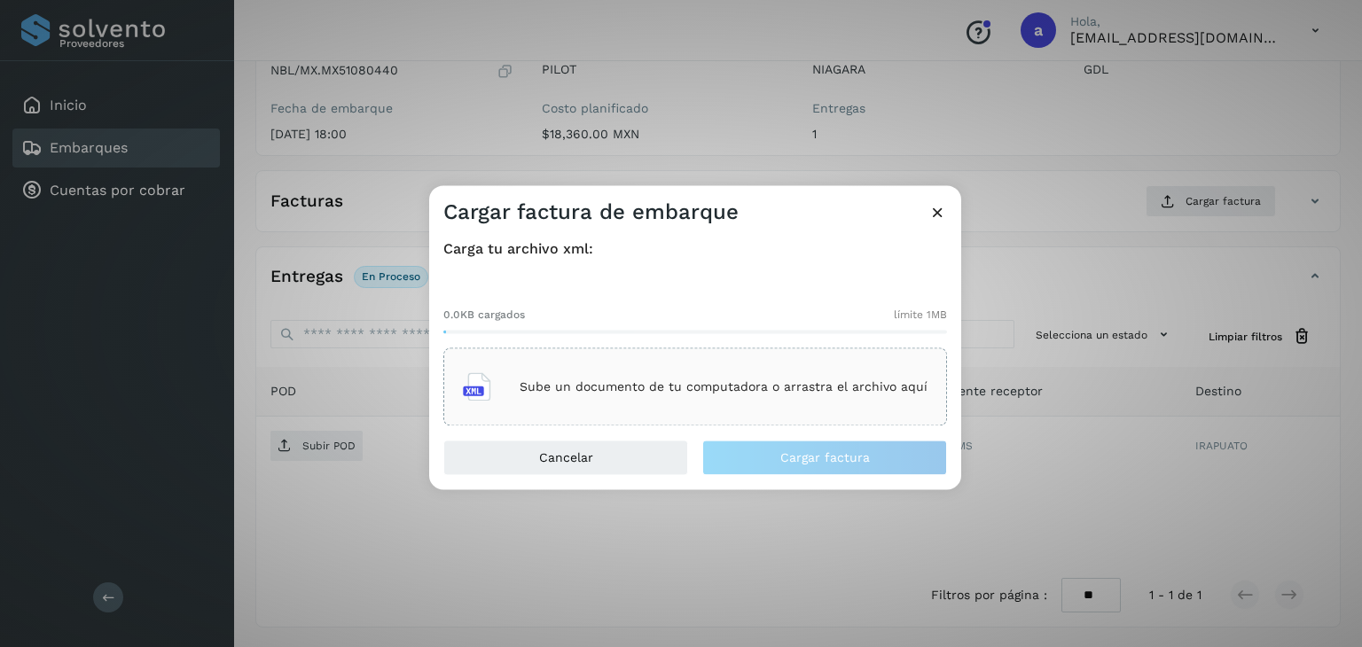
click at [940, 209] on icon at bounding box center [937, 212] width 19 height 19
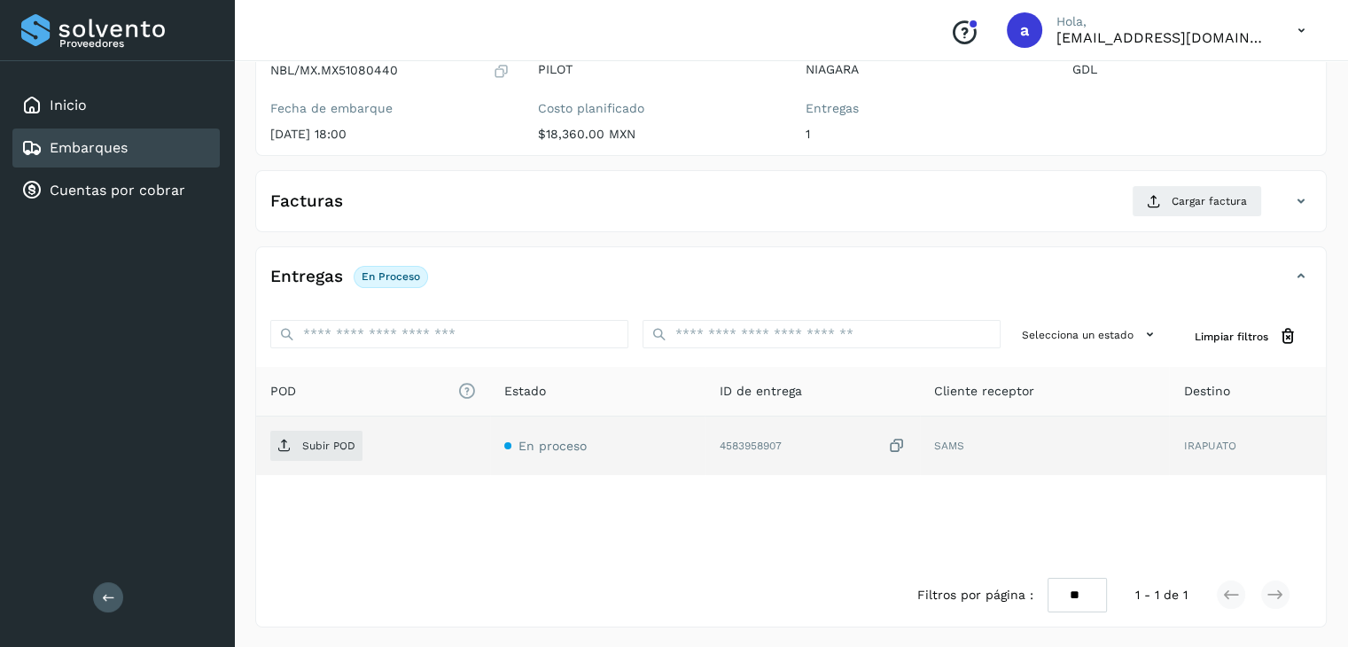
click at [900, 441] on icon at bounding box center [897, 446] width 18 height 19
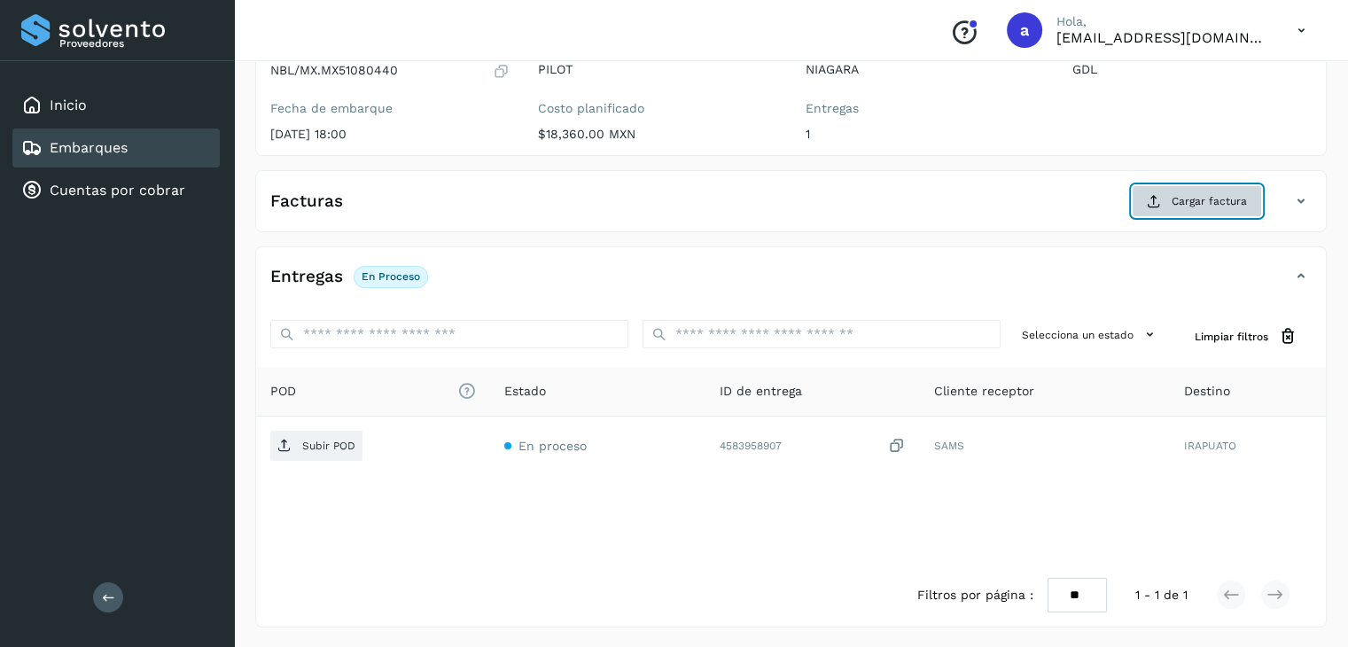
click at [1218, 199] on span "Cargar factura" at bounding box center [1209, 201] width 75 height 16
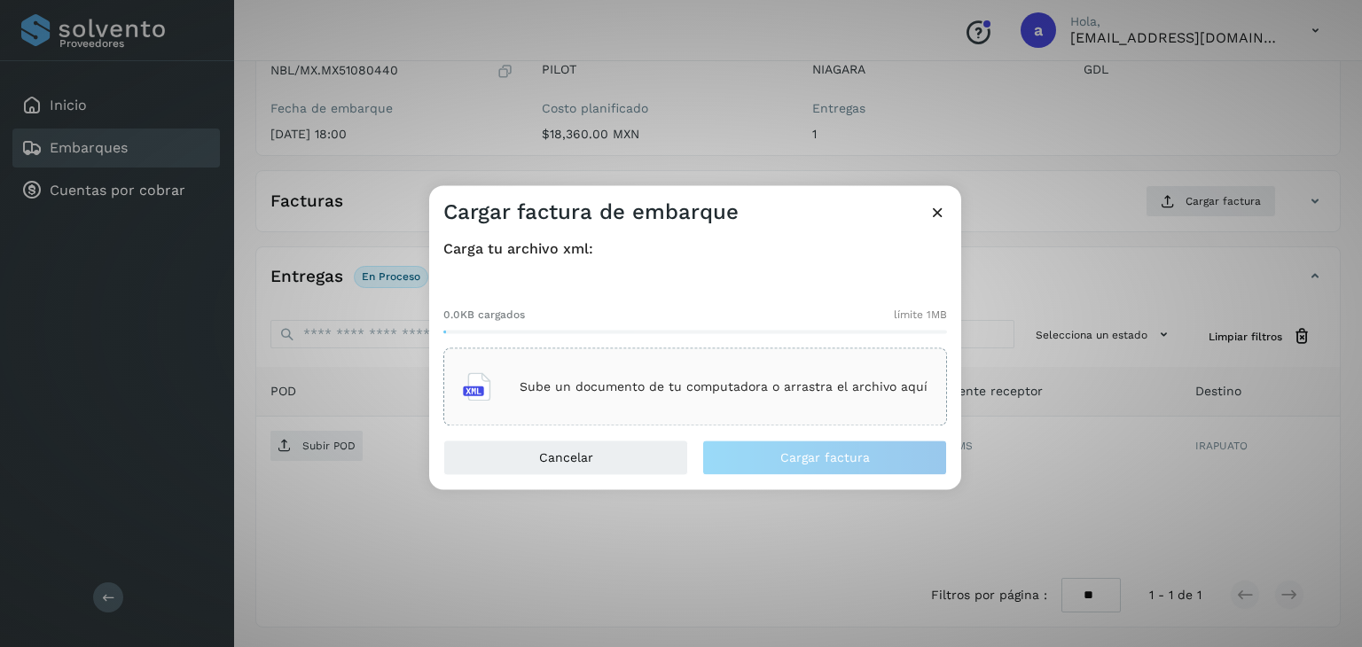
click at [574, 393] on p "Sube un documento de tu computadora o arrastra el archivo aquí" at bounding box center [723, 386] width 408 height 15
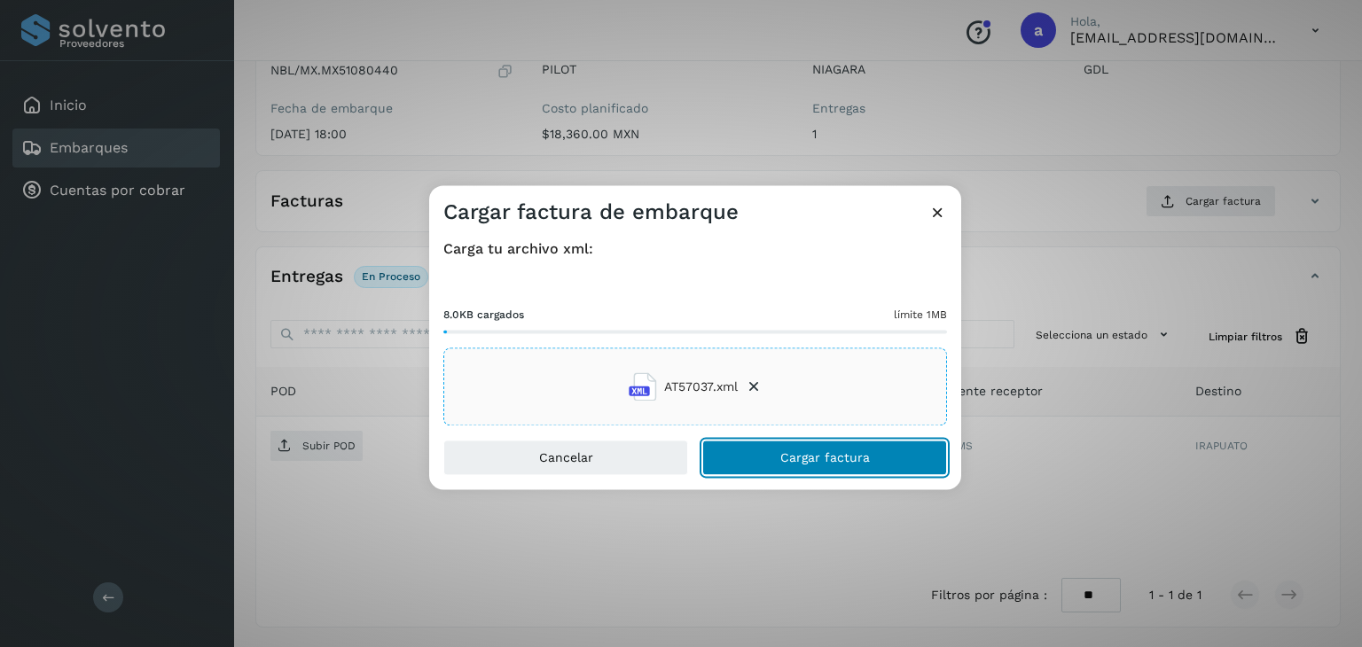
click at [796, 466] on button "Cargar factura" at bounding box center [824, 458] width 245 height 35
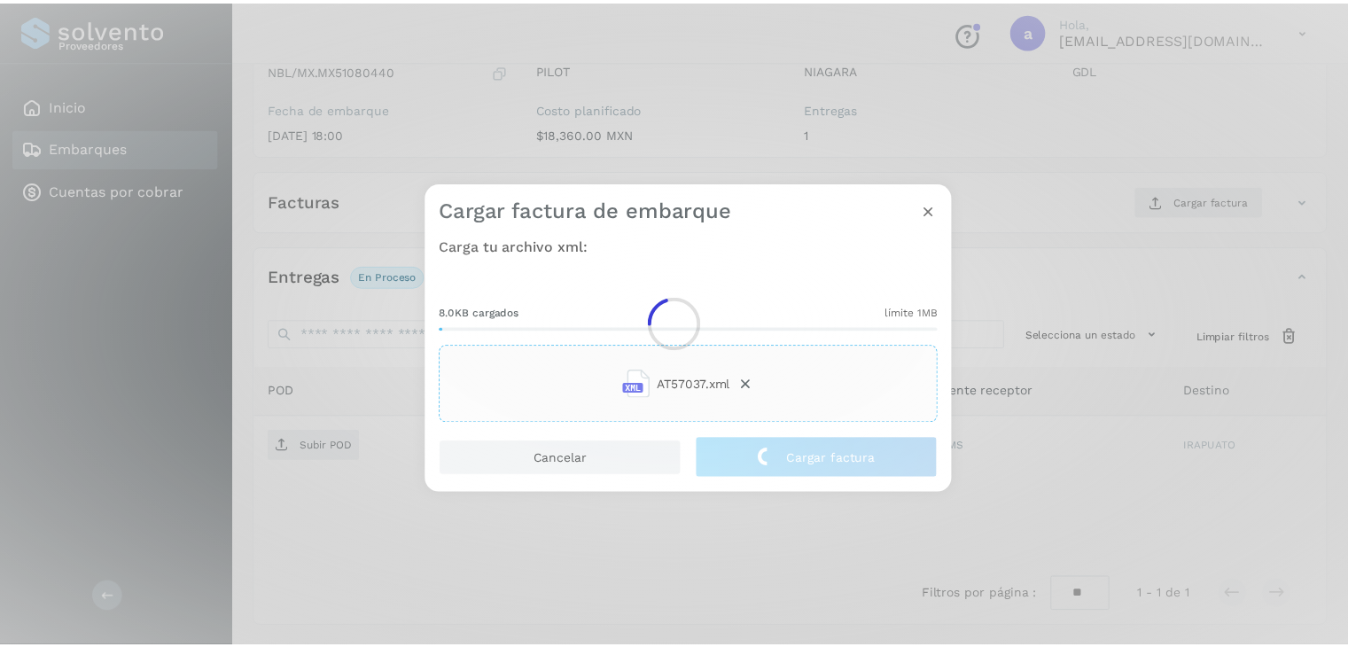
scroll to position [193, 0]
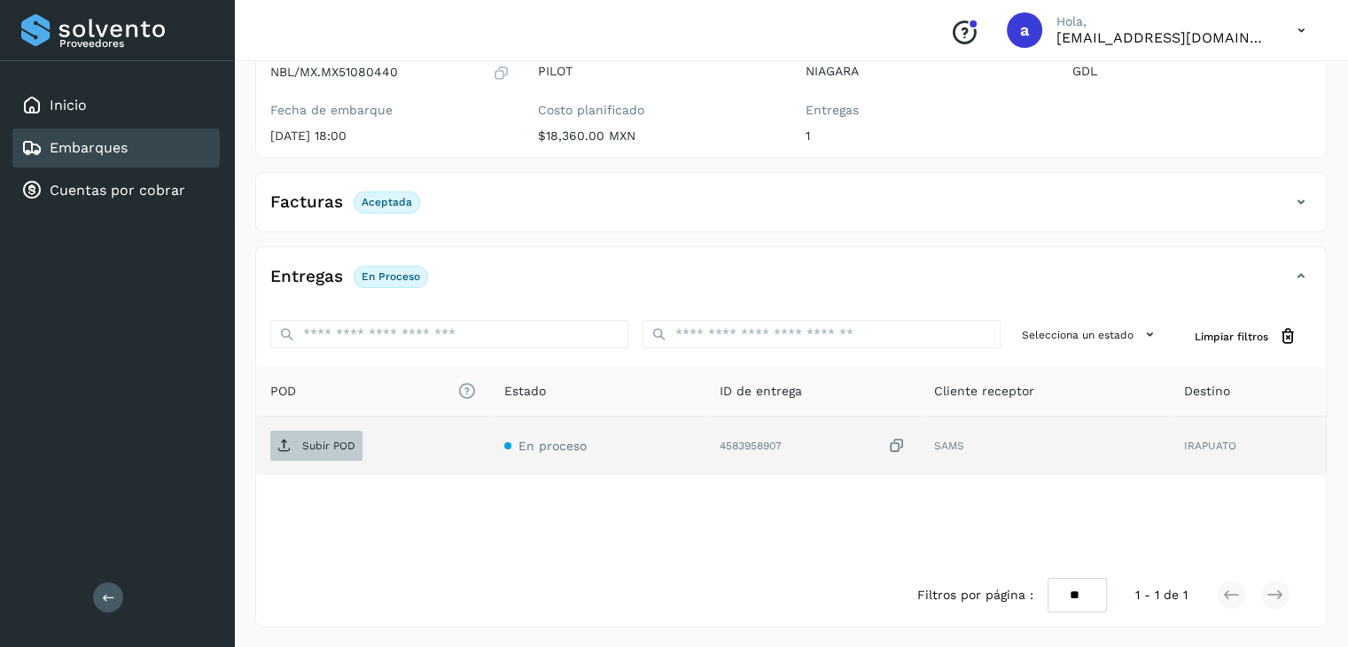
click at [316, 451] on span "Subir POD" at bounding box center [316, 446] width 92 height 28
click at [176, 152] on div "Embarques" at bounding box center [115, 148] width 207 height 39
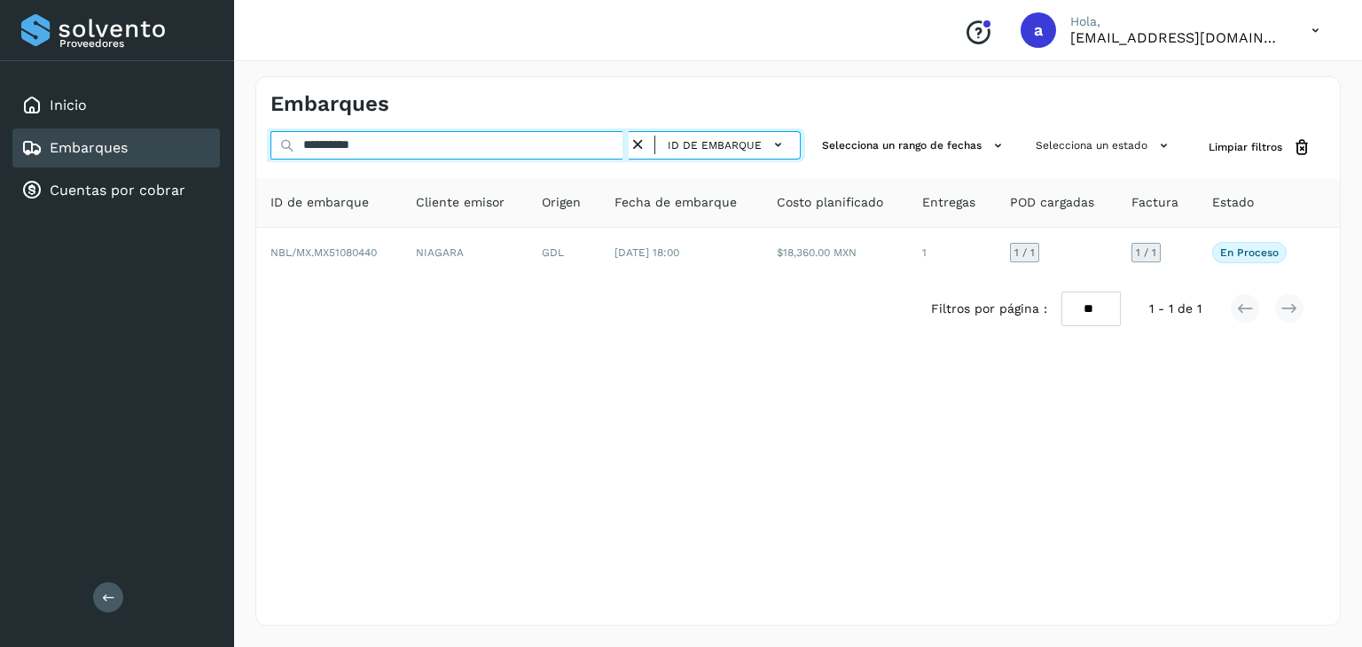
click at [588, 145] on input "**********" at bounding box center [449, 145] width 358 height 28
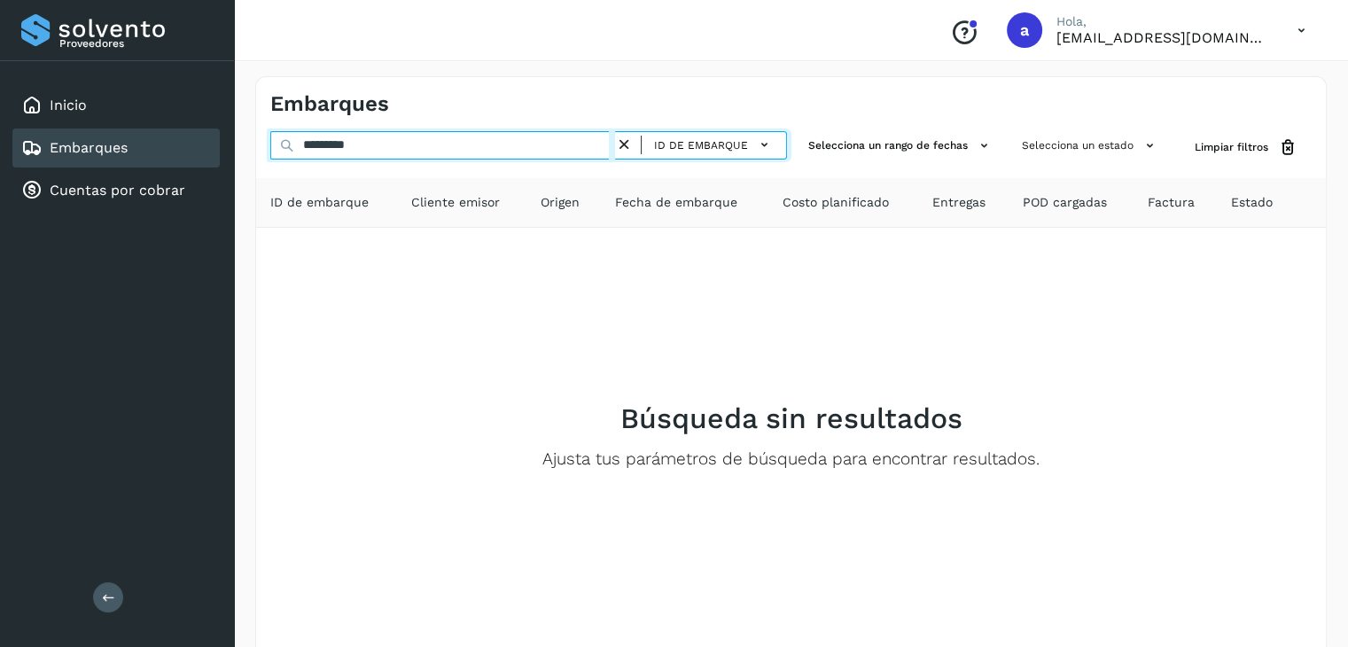
type input "**********"
drag, startPoint x: 454, startPoint y: 145, endPoint x: 226, endPoint y: 145, distance: 227.8
click at [226, 145] on div "**********" at bounding box center [674, 364] width 1348 height 729
click at [410, 146] on input "**********" at bounding box center [442, 145] width 345 height 28
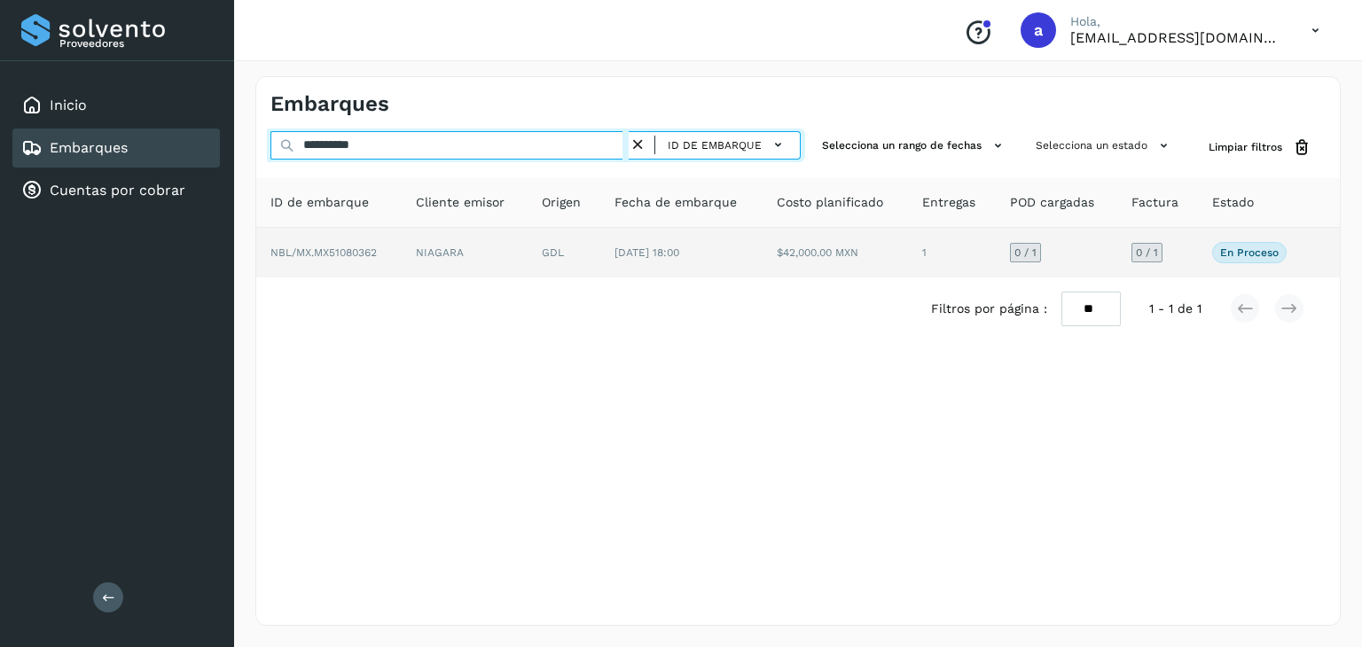
type input "**********"
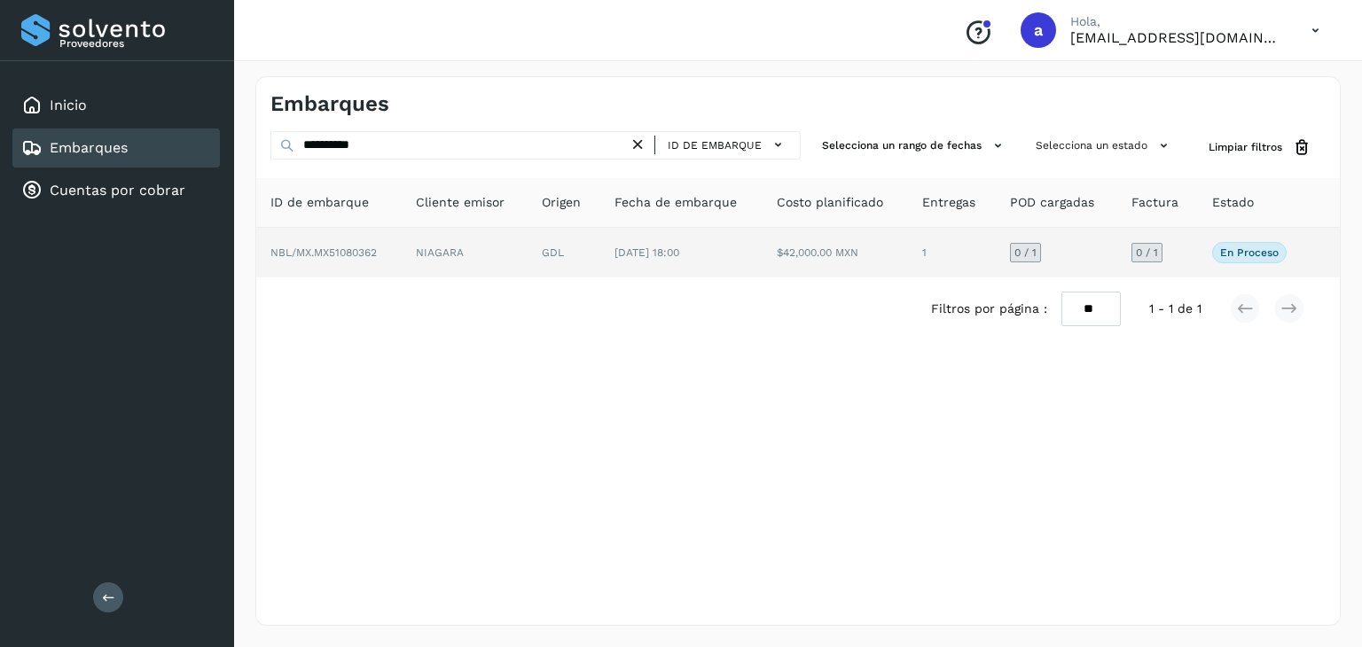
click at [739, 249] on td "[DATE] 18:00" at bounding box center [681, 253] width 162 height 50
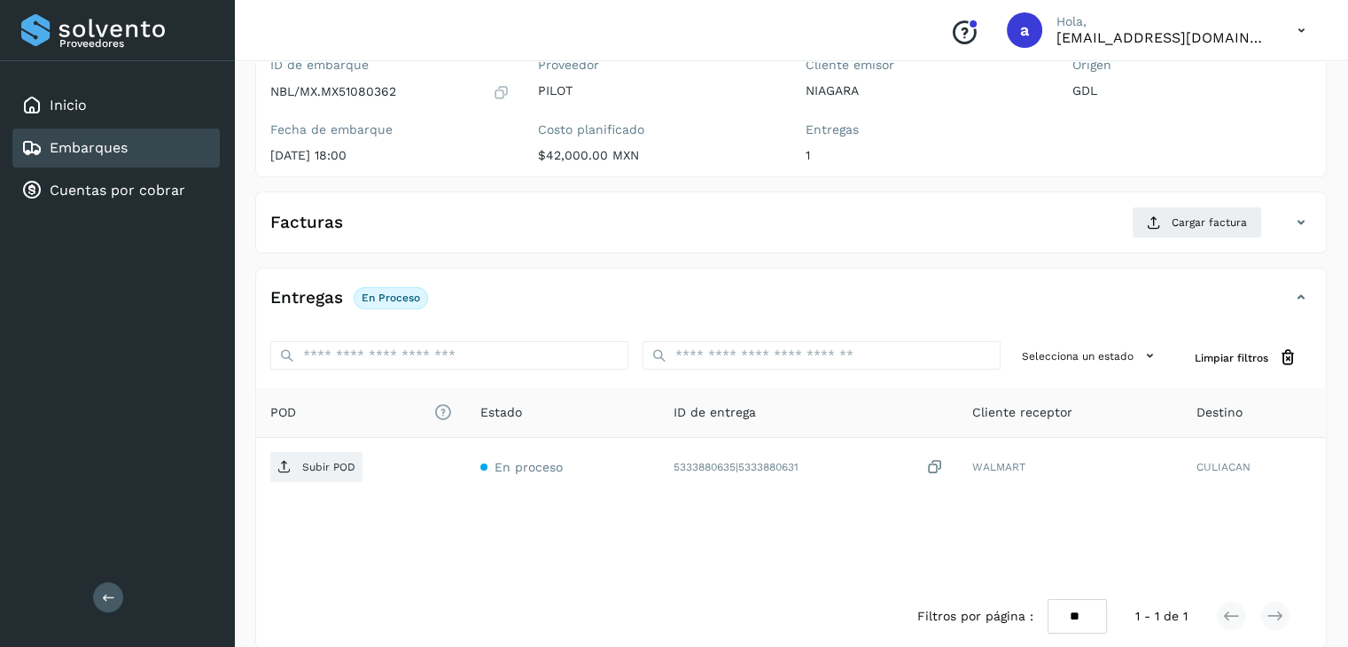
scroll to position [177, 0]
click at [350, 87] on p "NBL/MX.MX51080362" at bounding box center [333, 88] width 126 height 15
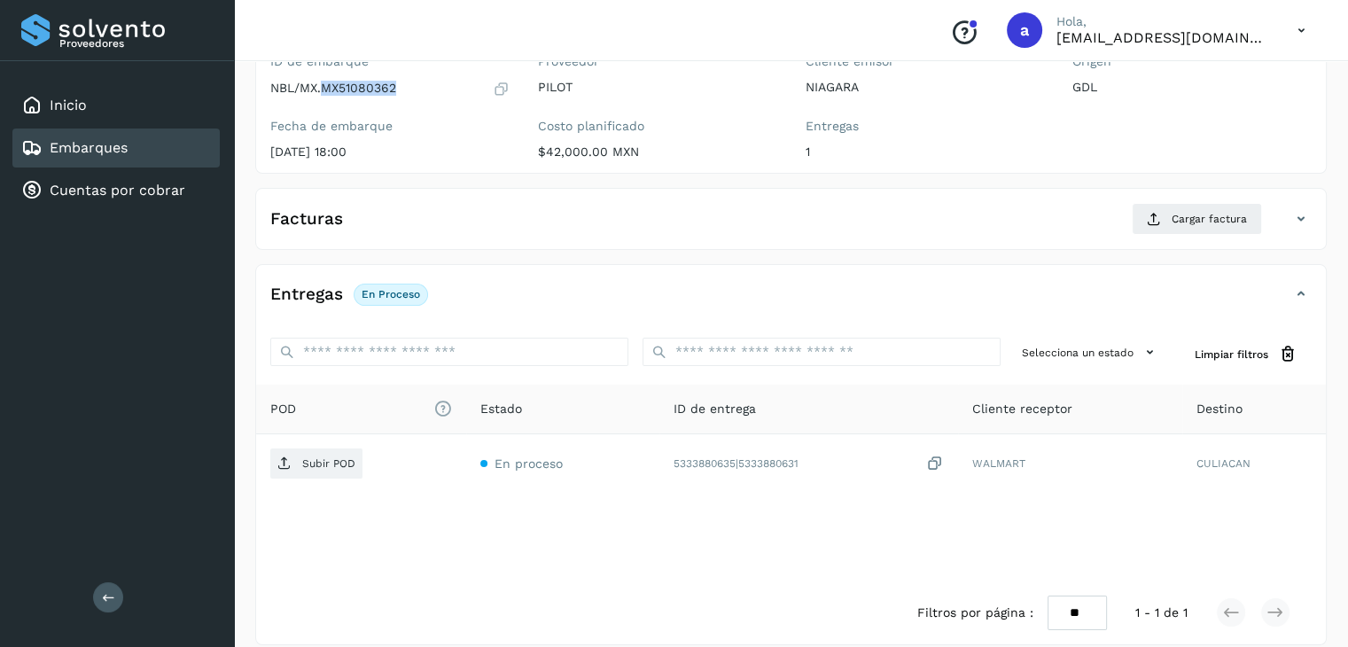
click at [350, 87] on p "NBL/MX.MX51080362" at bounding box center [333, 88] width 126 height 15
copy p "MX51080362"
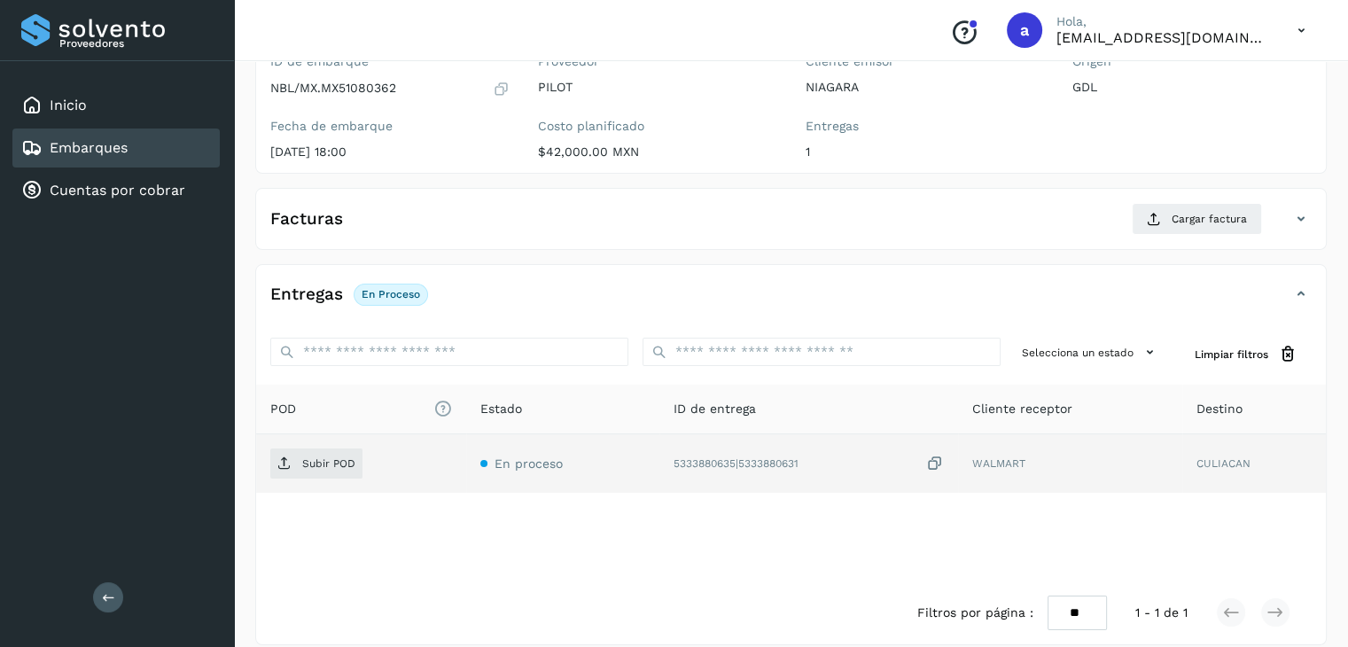
click at [940, 465] on icon at bounding box center [935, 464] width 18 height 19
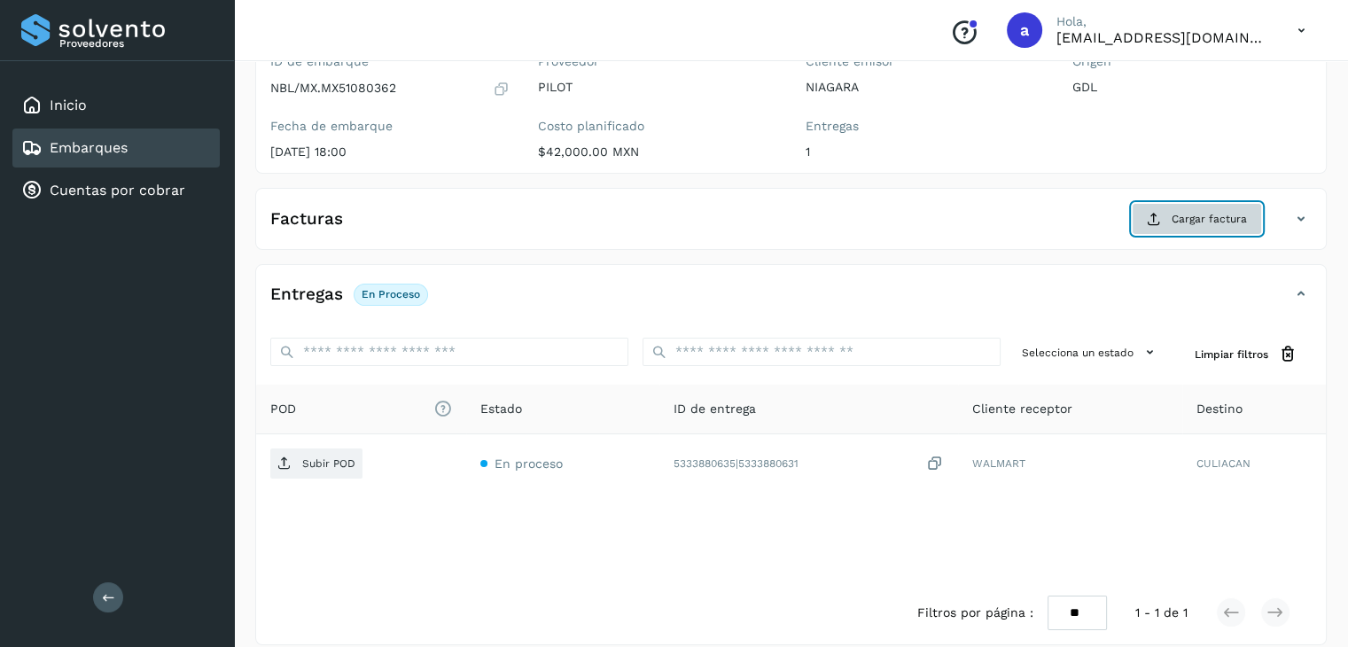
click at [1184, 211] on span "Cargar factura" at bounding box center [1209, 219] width 75 height 16
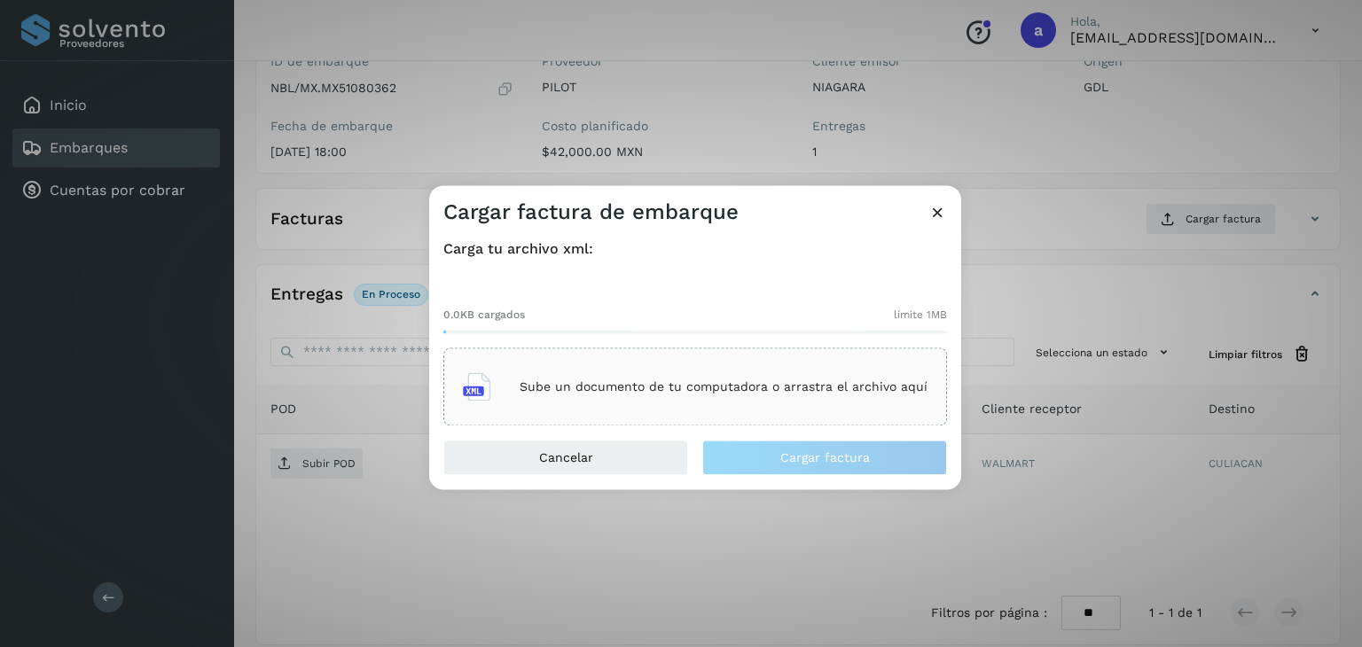
click at [559, 394] on div "Sube un documento de tu computadora o arrastra el archivo aquí" at bounding box center [695, 387] width 465 height 48
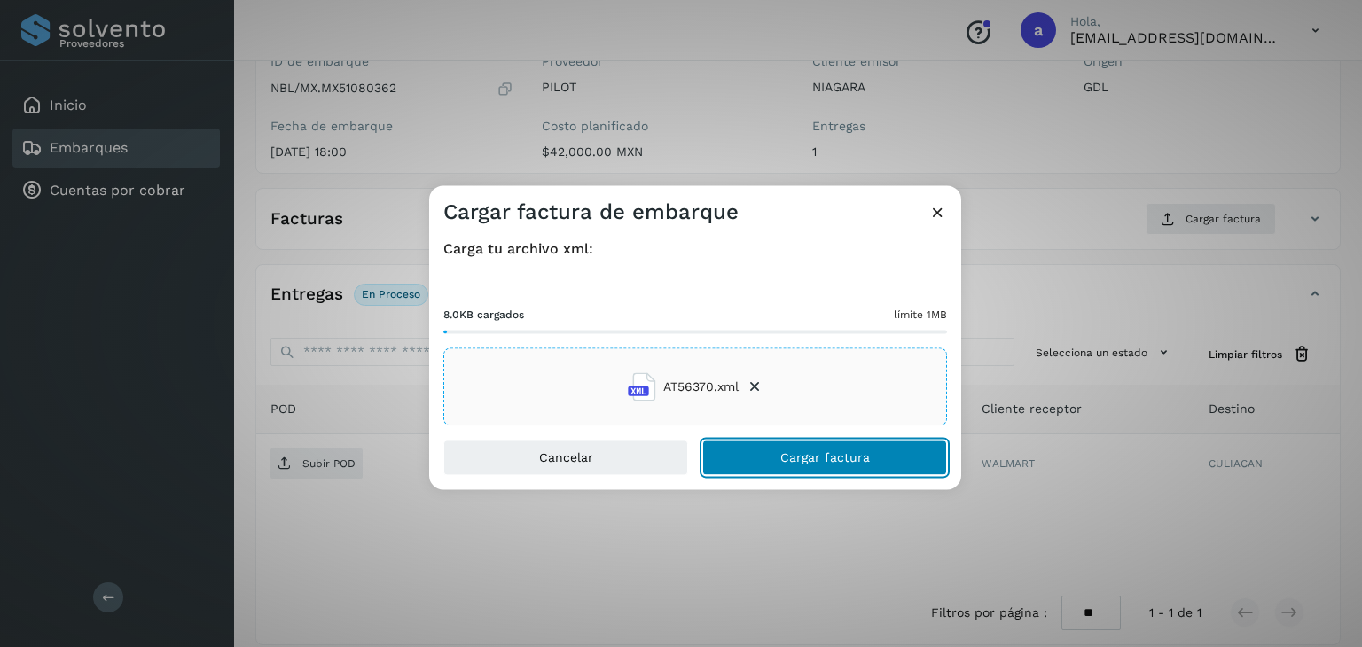
click at [779, 452] on button "Cargar factura" at bounding box center [824, 458] width 245 height 35
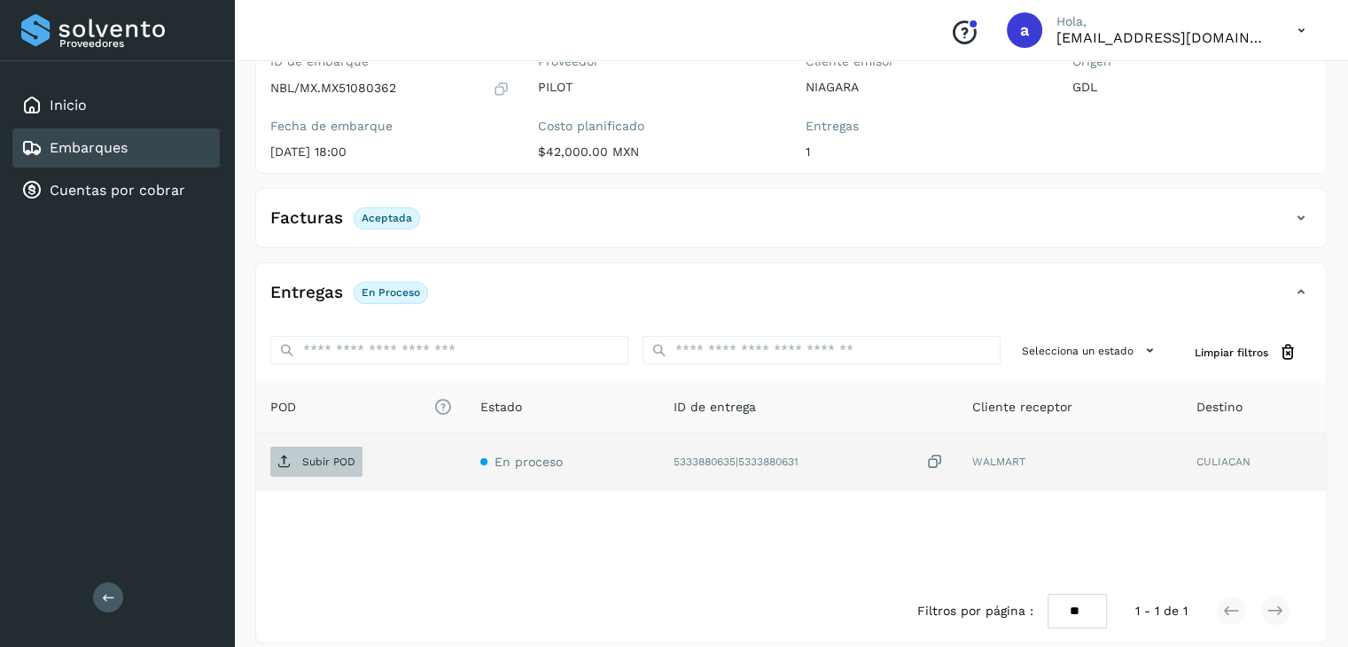
click at [295, 464] on span "Subir POD" at bounding box center [316, 462] width 92 height 28
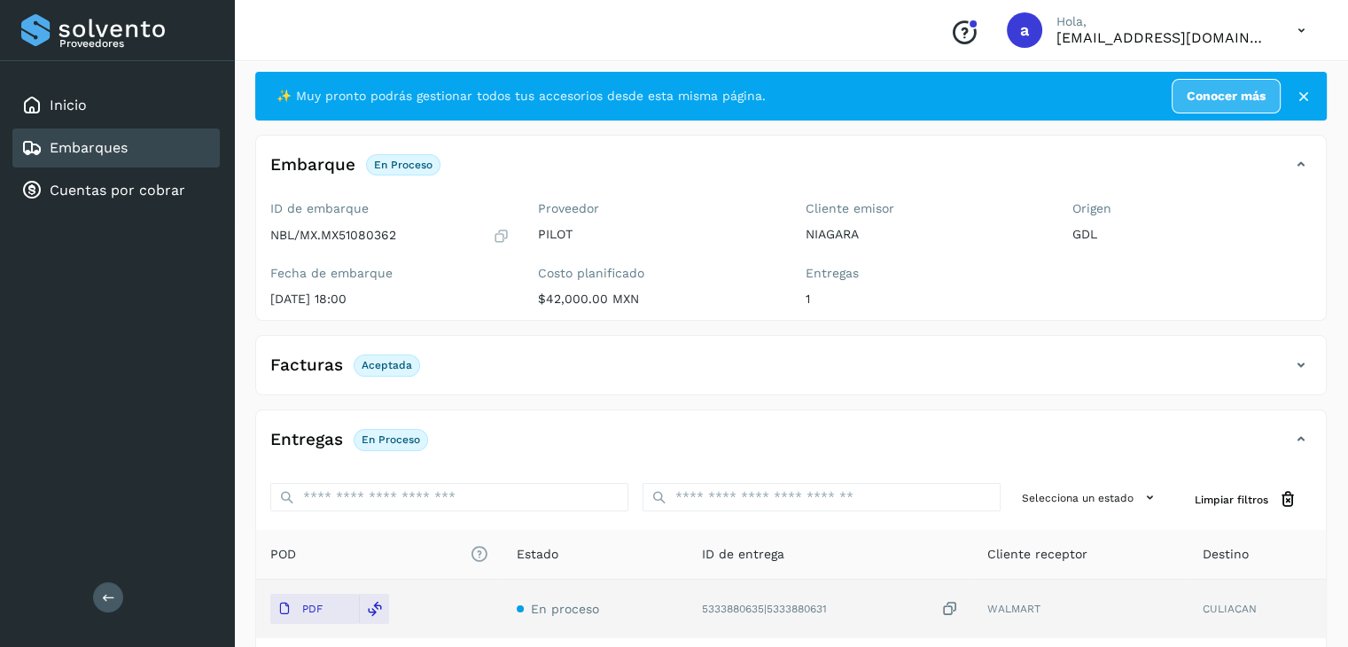
scroll to position [0, 0]
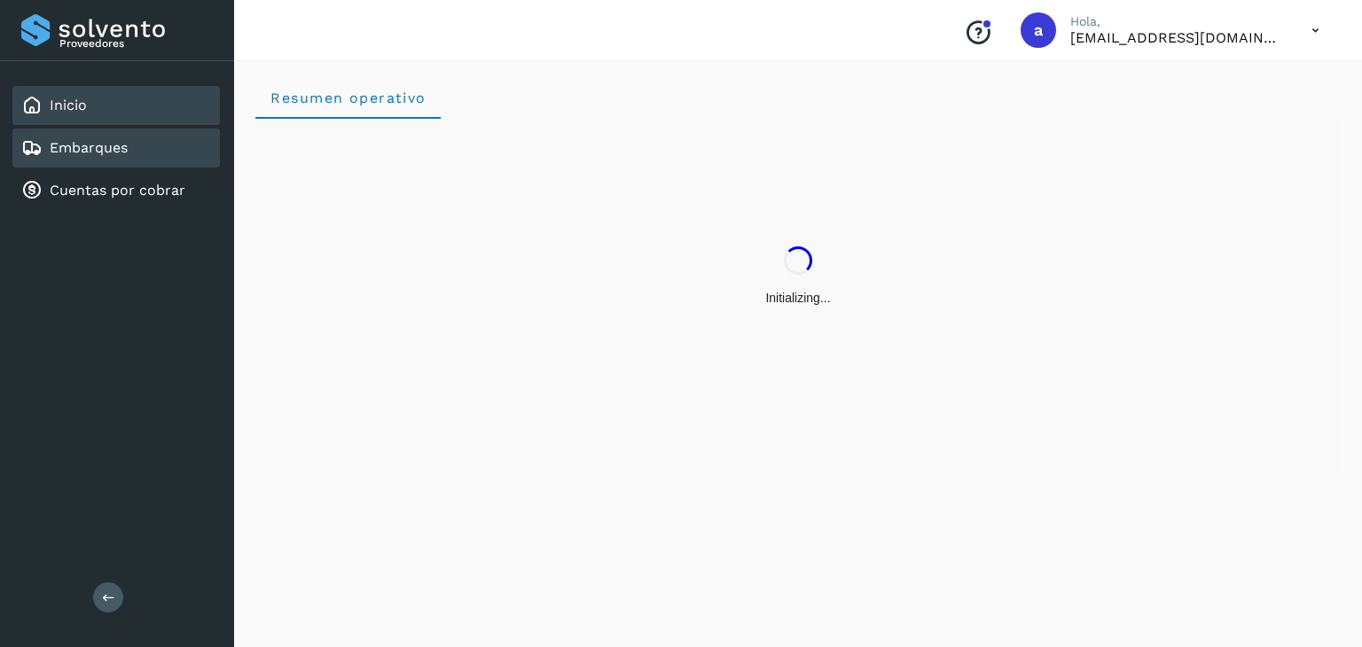
click at [157, 132] on div "Embarques" at bounding box center [115, 148] width 207 height 39
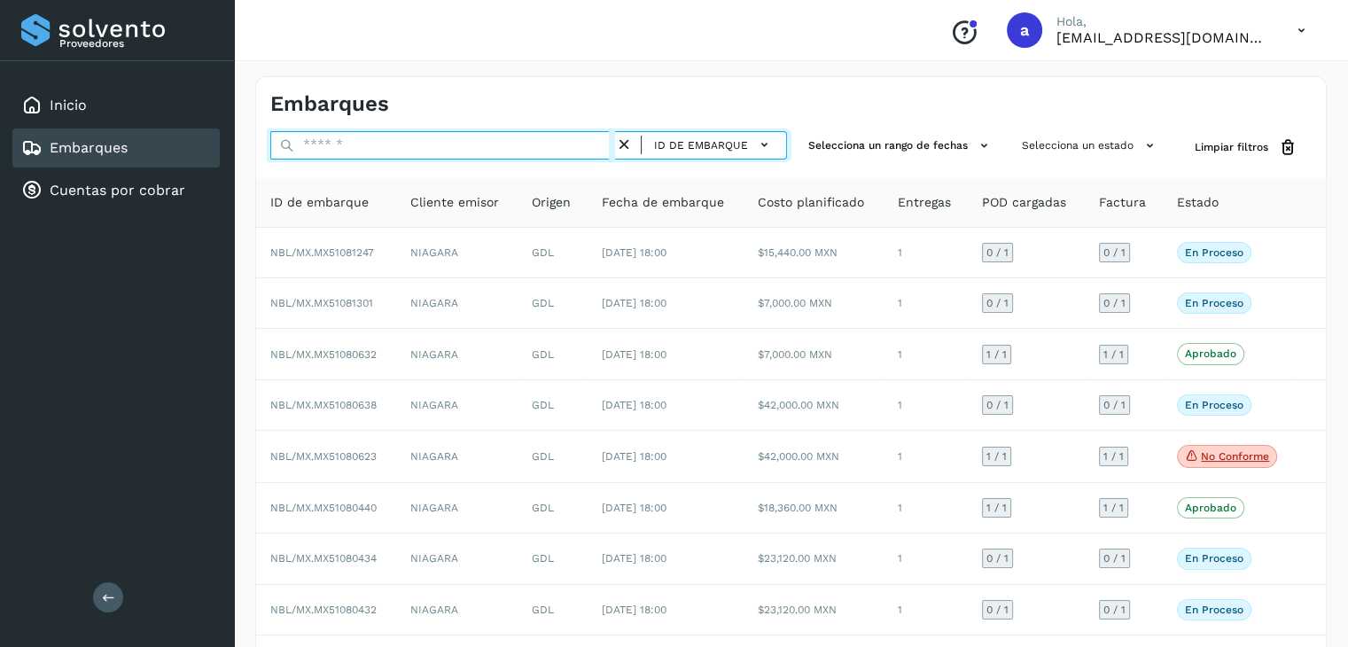
click at [411, 150] on input "text" at bounding box center [442, 145] width 345 height 28
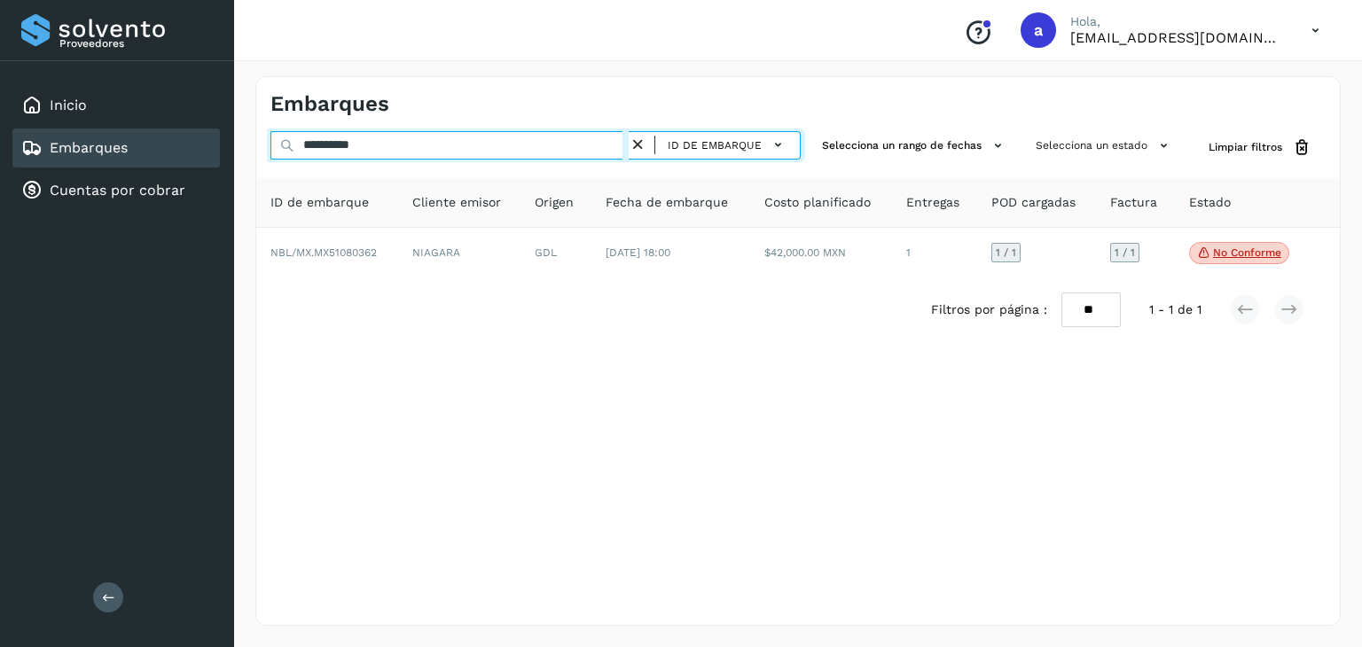
type input "**********"
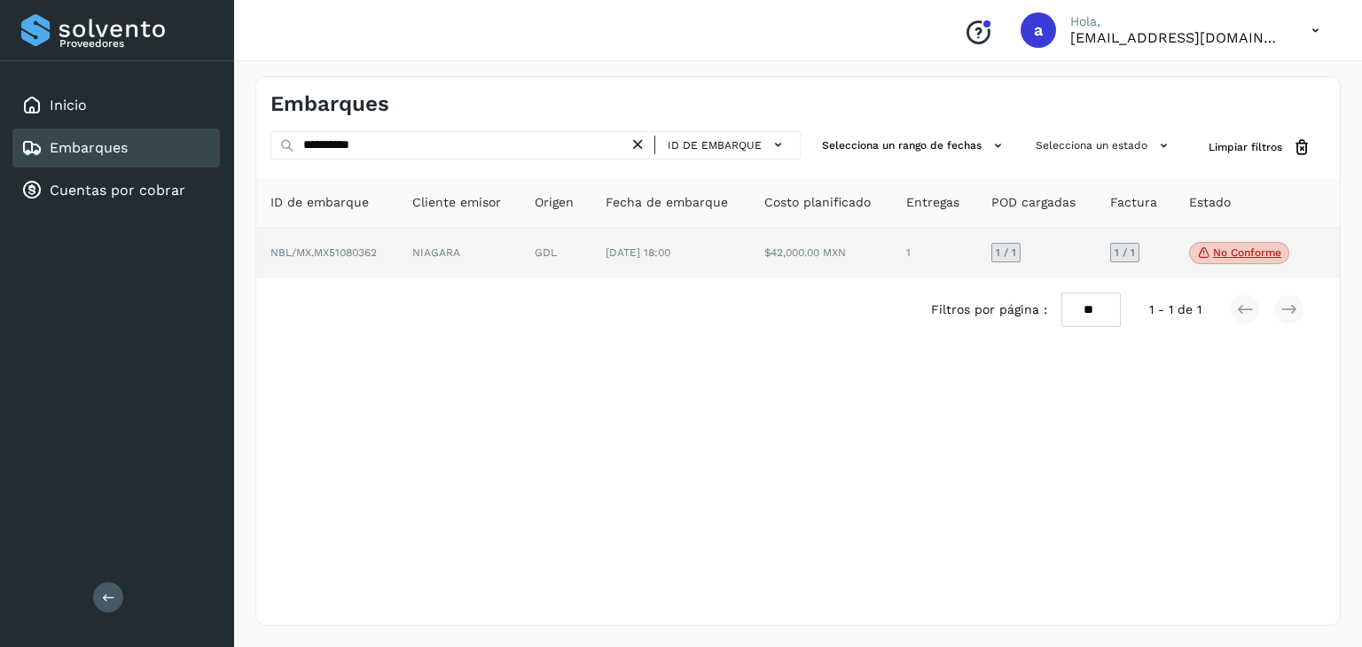
click at [1254, 255] on p "No conforme" at bounding box center [1247, 252] width 68 height 12
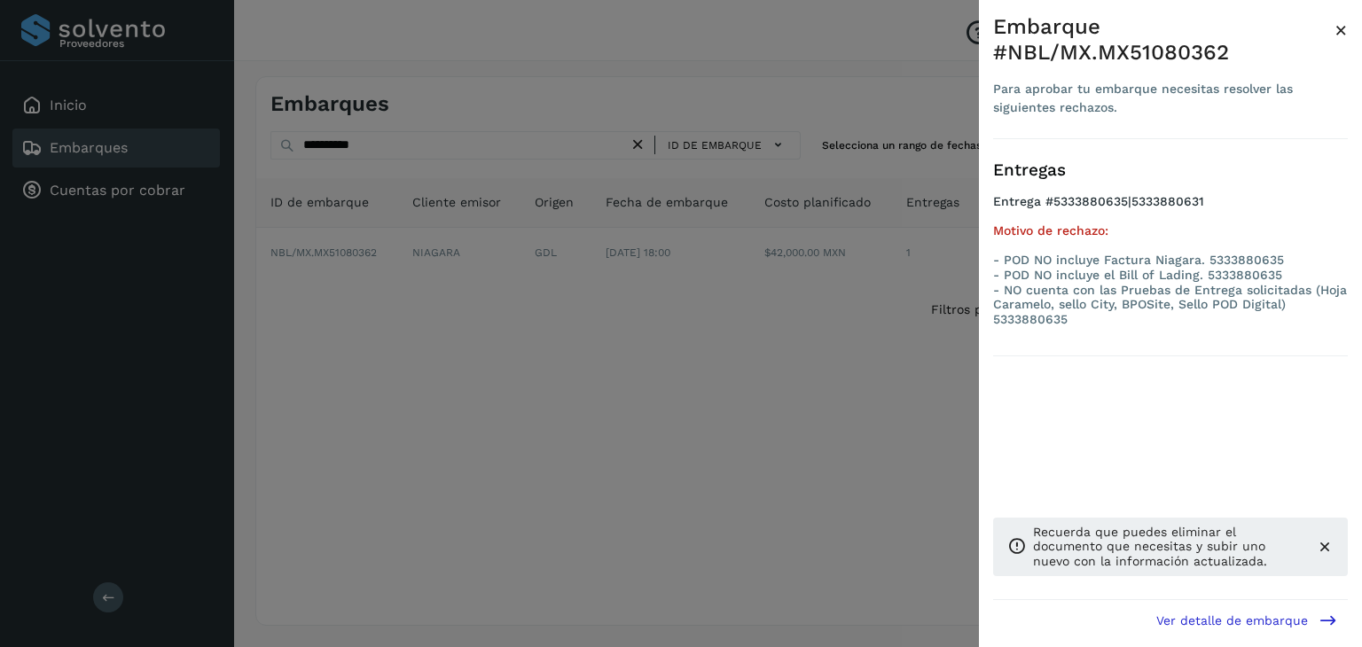
click at [684, 215] on div at bounding box center [681, 323] width 1362 height 647
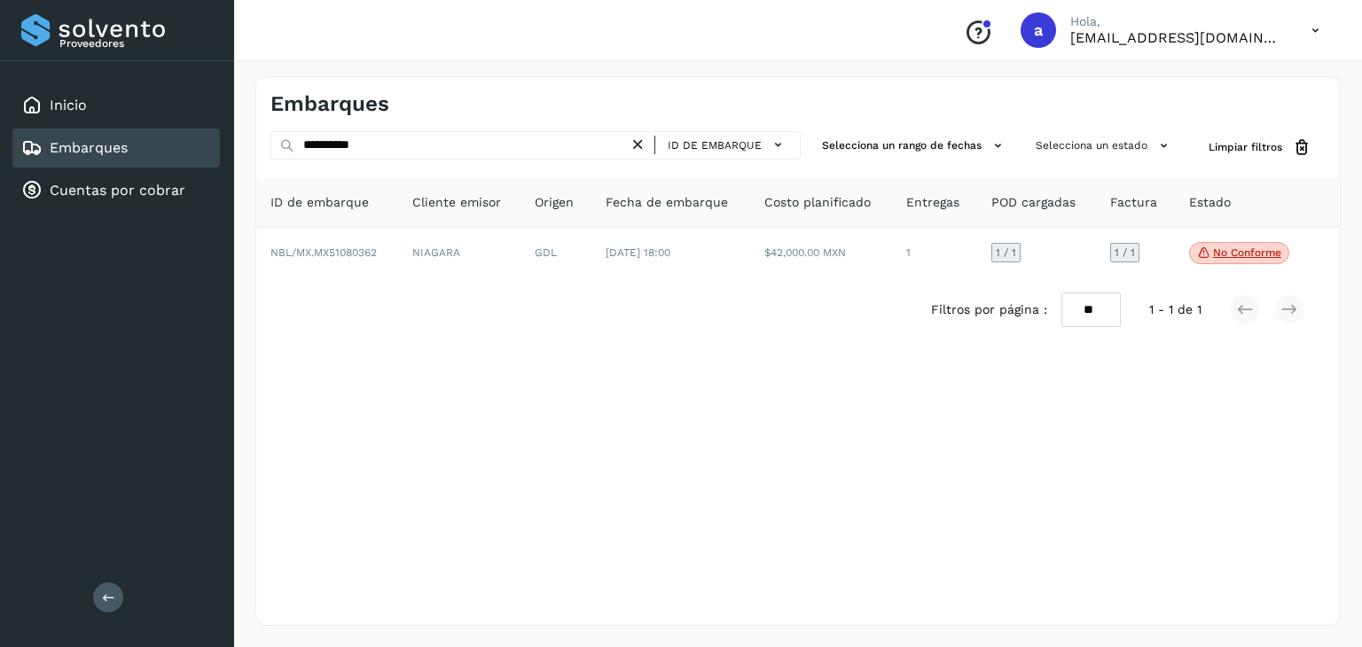
click at [645, 146] on icon at bounding box center [638, 145] width 19 height 19
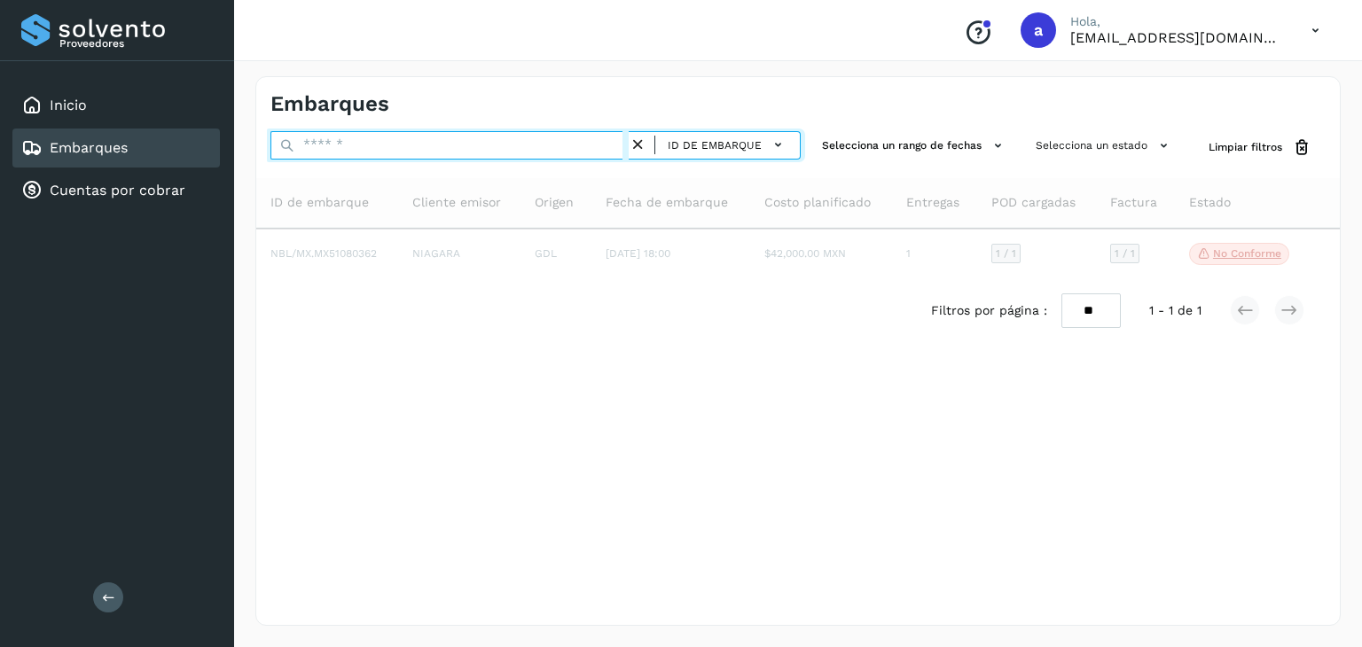
click at [543, 139] on input "text" at bounding box center [449, 145] width 358 height 28
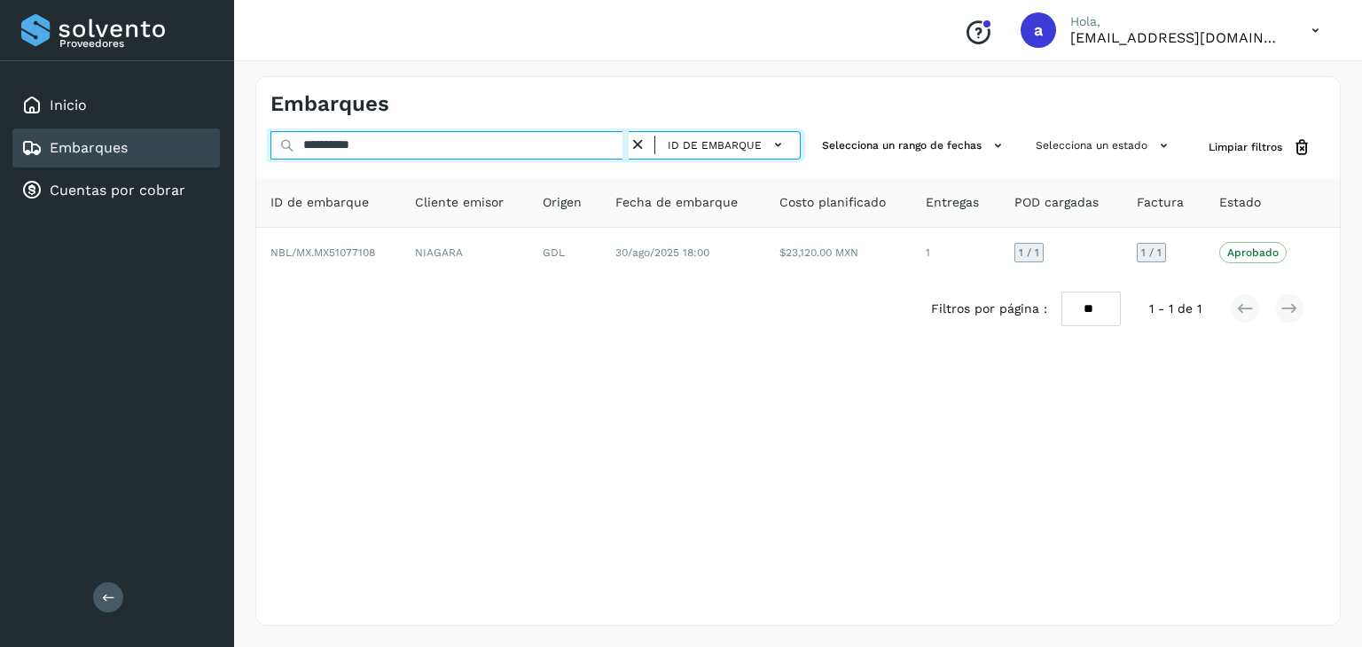
type input "**********"
